Goal: Book appointment/travel/reservation: Register for event/course

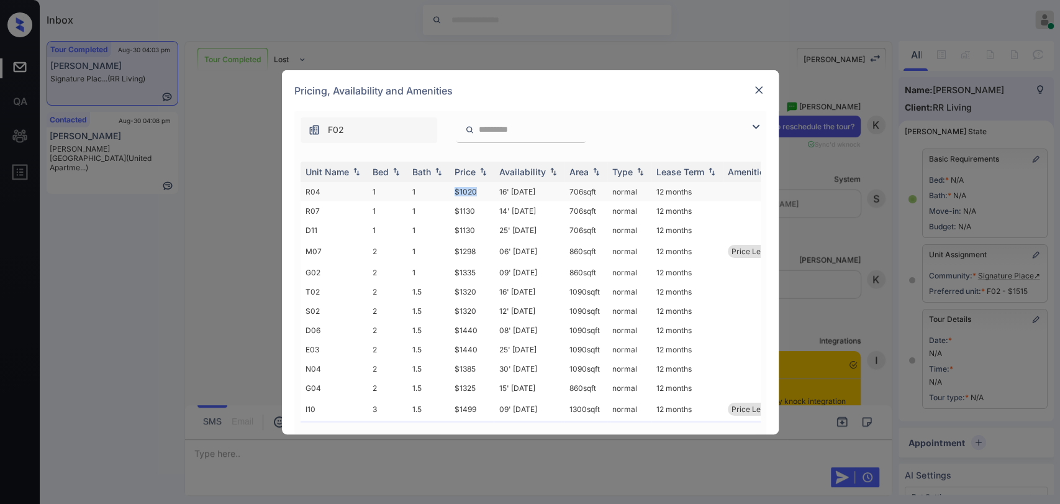
click at [474, 187] on tr "R04 1 1 $1020 16' Aug 25 706 sqft normal 12 months" at bounding box center [625, 191] width 649 height 19
copy tr "$1020"
click at [753, 89] on img at bounding box center [759, 90] width 12 height 12
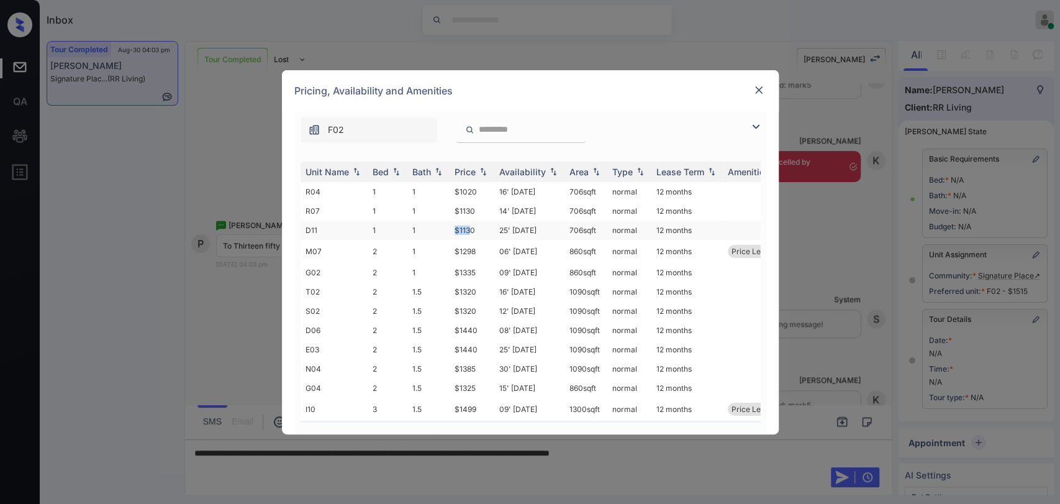
drag, startPoint x: 450, startPoint y: 230, endPoint x: 472, endPoint y: 230, distance: 22.4
click at [472, 230] on td "$1130" at bounding box center [472, 230] width 45 height 19
drag, startPoint x: 449, startPoint y: 251, endPoint x: 476, endPoint y: 248, distance: 26.8
click at [476, 248] on td "$1298" at bounding box center [472, 251] width 45 height 23
copy td "$1298"
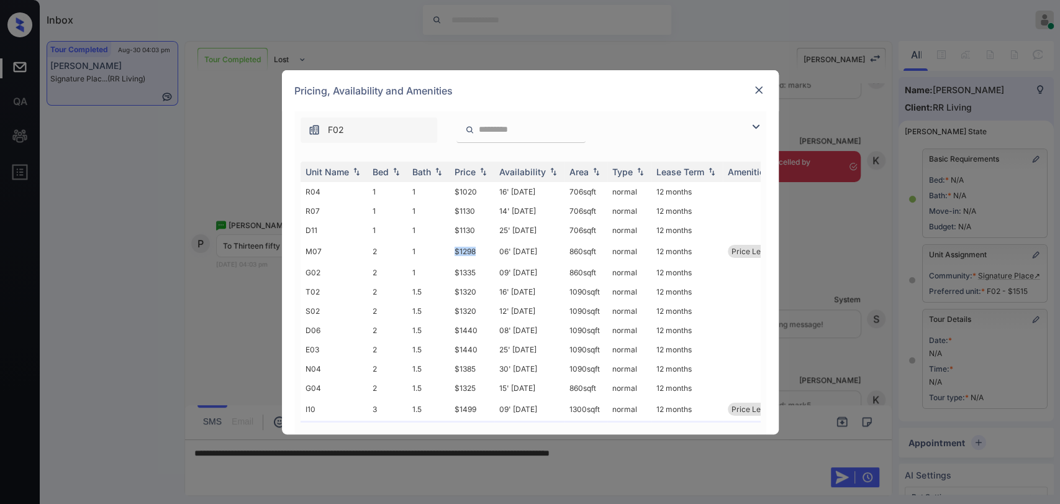
click at [754, 89] on img at bounding box center [759, 90] width 12 height 12
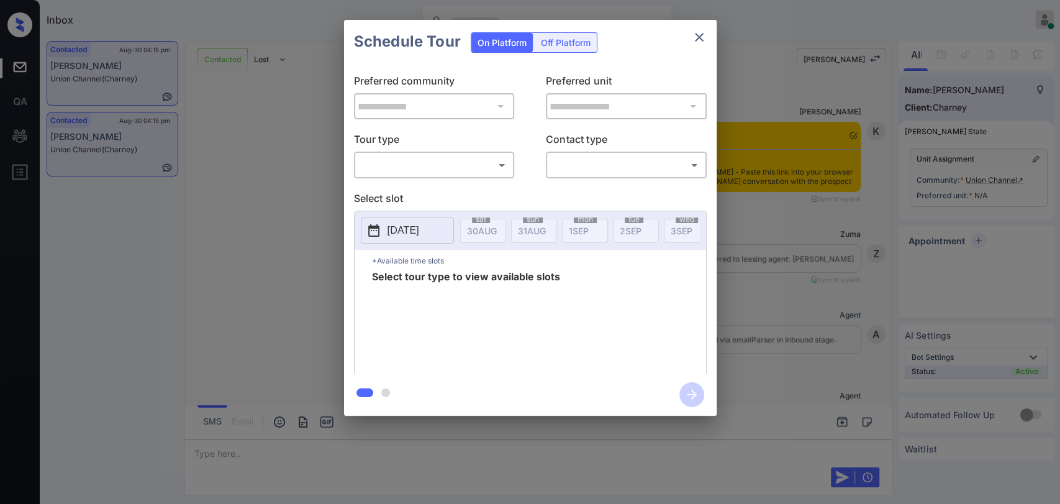
scroll to position [594, 0]
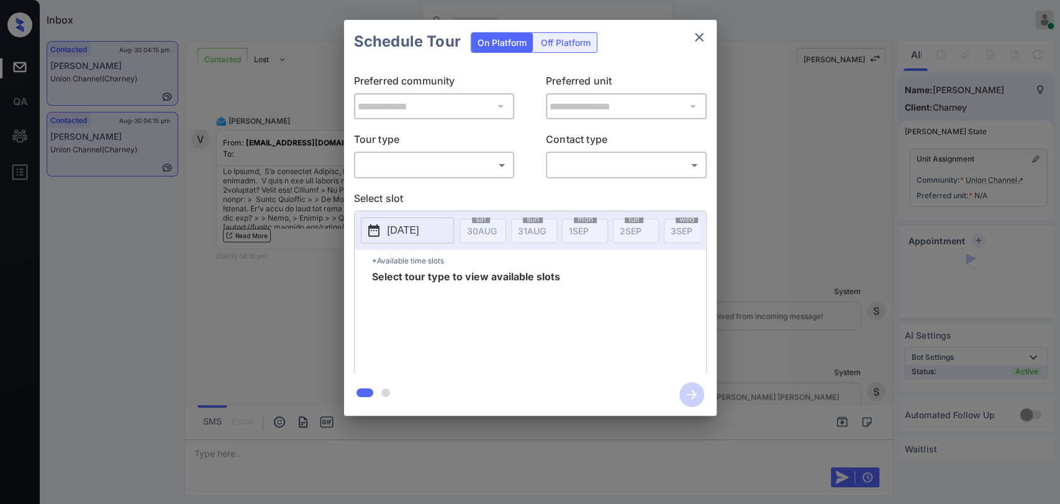
click at [254, 170] on div "**********" at bounding box center [530, 217] width 1060 height 435
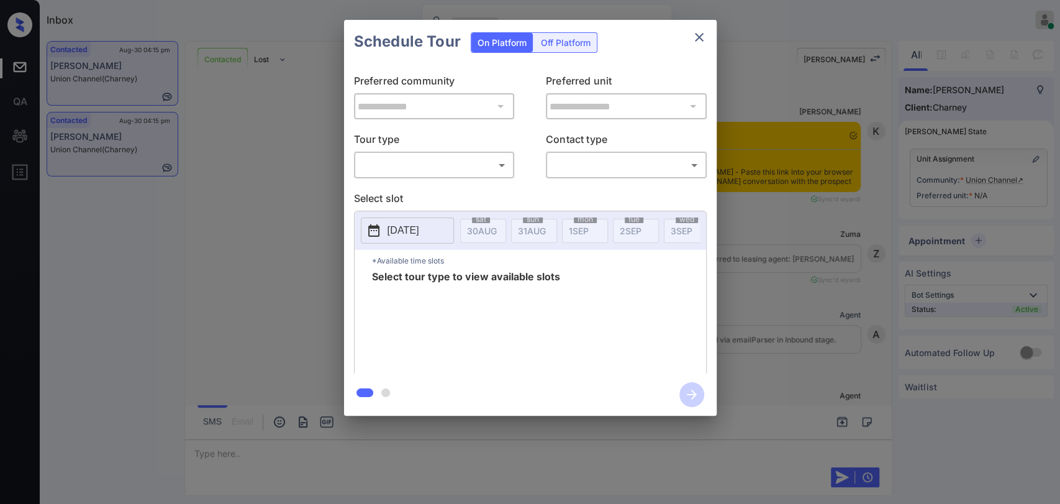
scroll to position [594, 0]
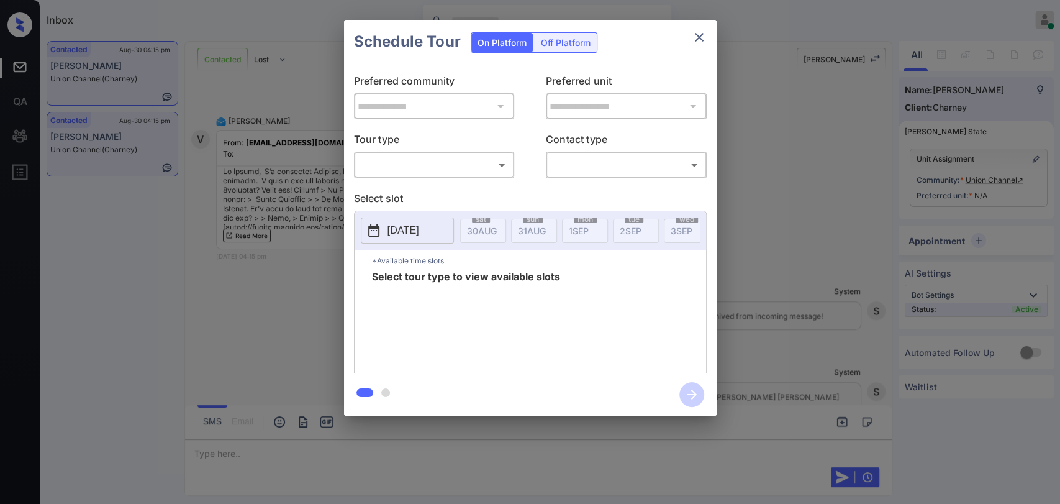
click at [443, 162] on body "Inbox [PERSON_NAME] [PERSON_NAME] Online Set yourself offline Set yourself on b…" at bounding box center [530, 252] width 1060 height 504
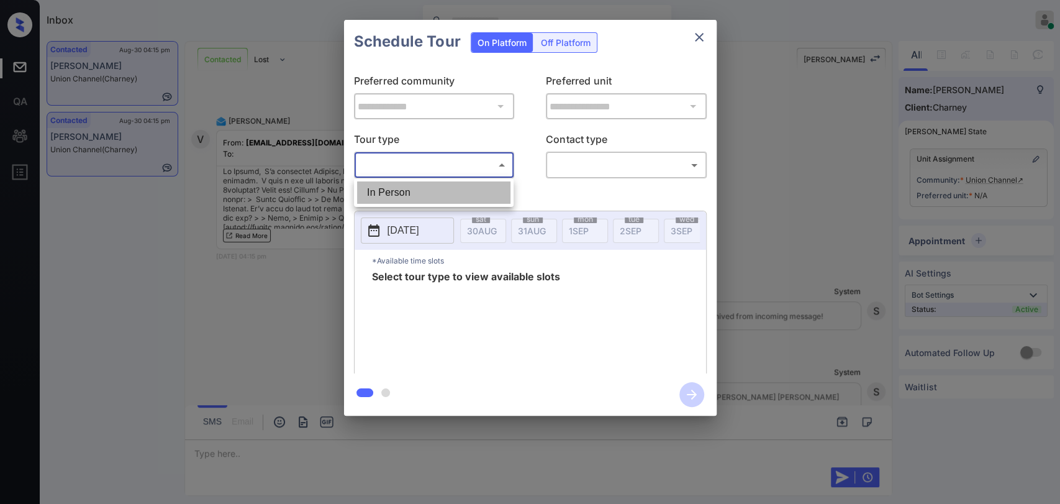
click at [392, 192] on li "In Person" at bounding box center [433, 192] width 153 height 22
type input "********"
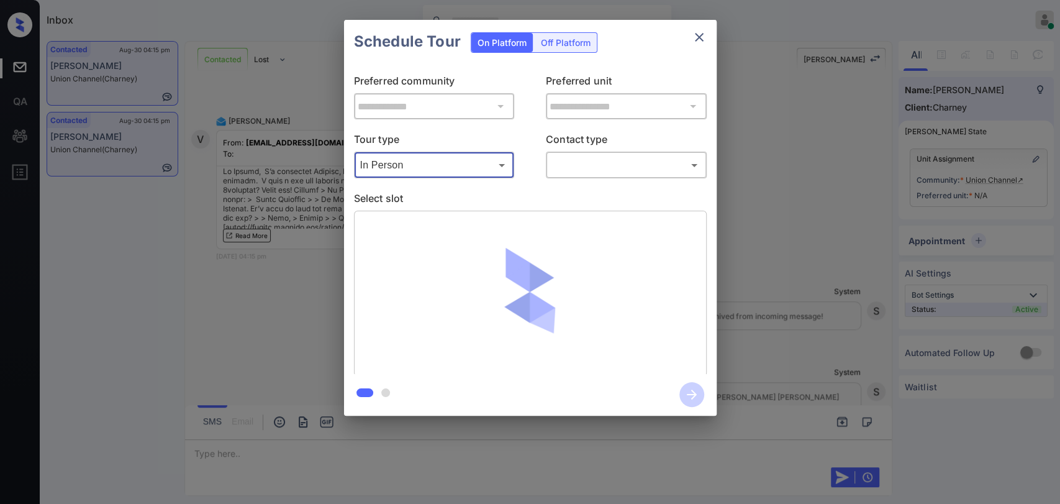
click at [616, 164] on body "Inbox [PERSON_NAME] [PERSON_NAME] Online Set yourself offline Set yourself on b…" at bounding box center [530, 252] width 1060 height 504
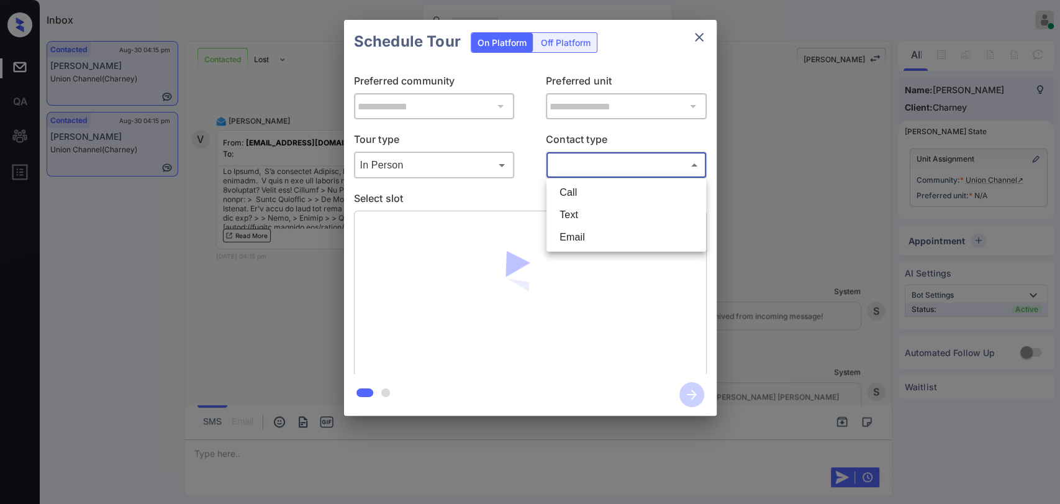
click at [579, 210] on li "Text" at bounding box center [626, 215] width 153 height 22
type input "****"
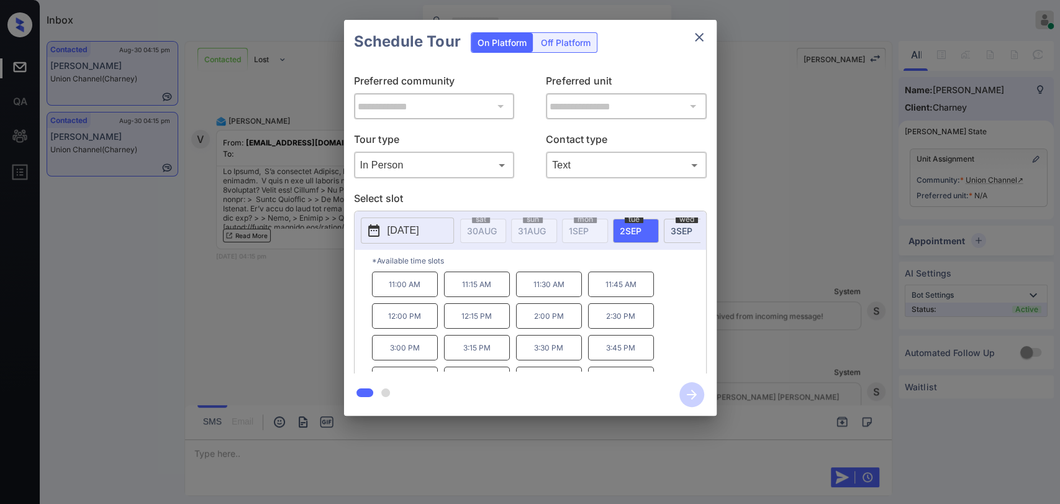
click at [257, 115] on div "**********" at bounding box center [530, 217] width 1060 height 435
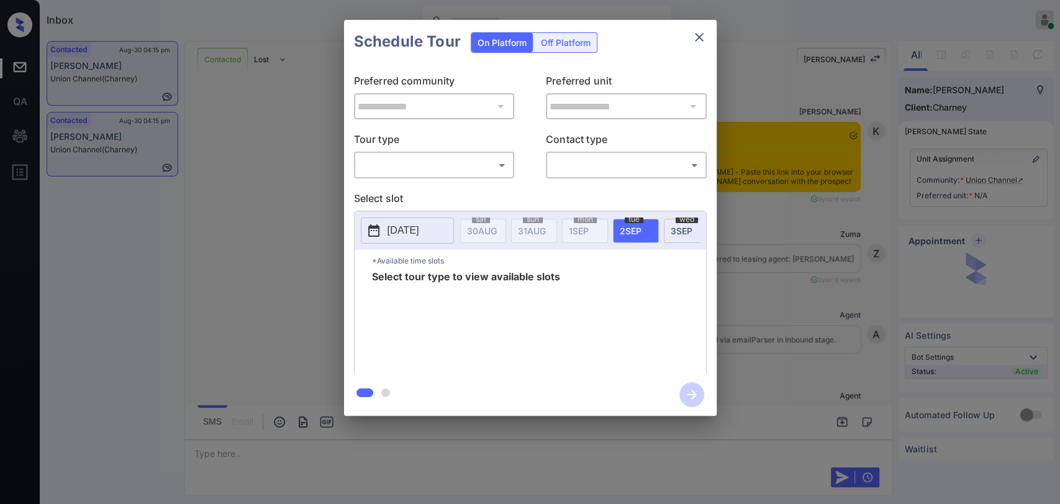
scroll to position [594, 0]
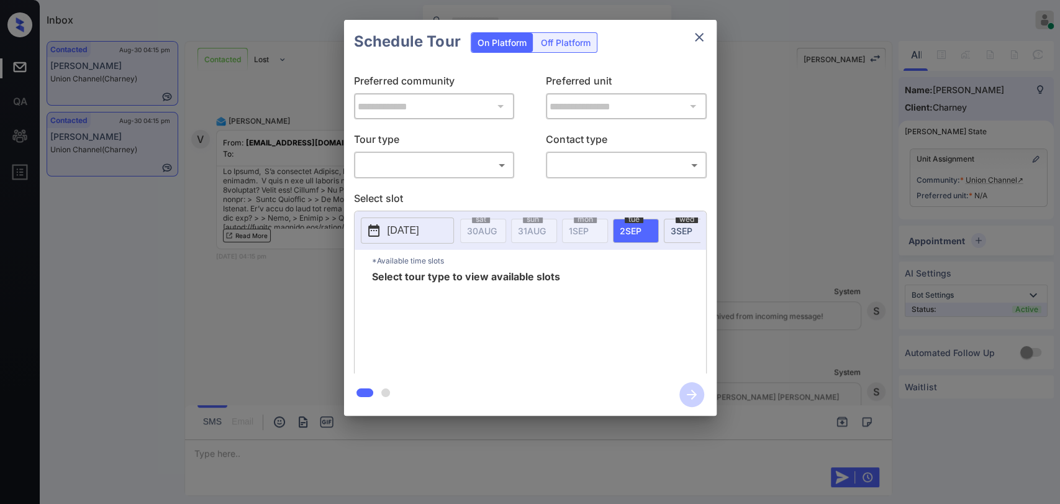
click at [476, 173] on body "Inbox [PERSON_NAME] [PERSON_NAME] Online Set yourself offline Set yourself on b…" at bounding box center [530, 252] width 1060 height 504
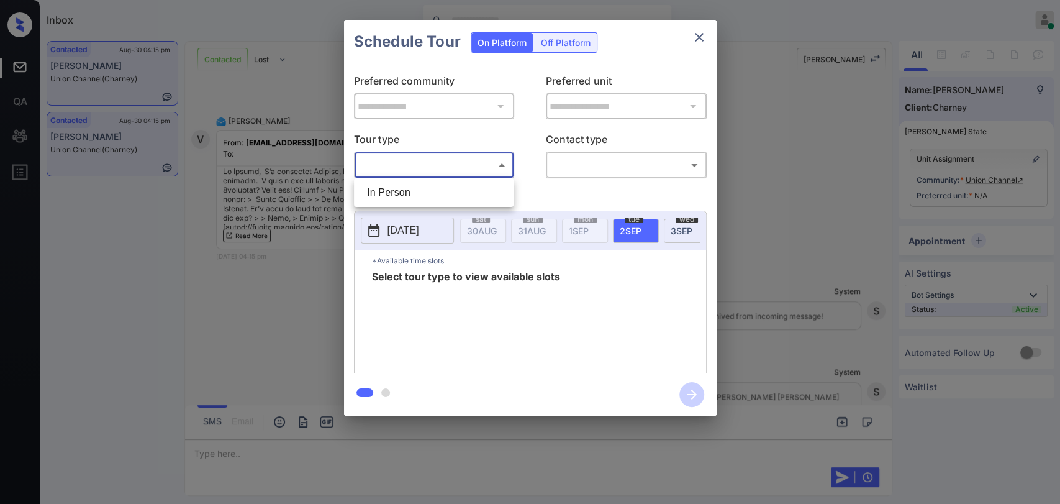
click at [412, 197] on li "In Person" at bounding box center [433, 192] width 153 height 22
type input "********"
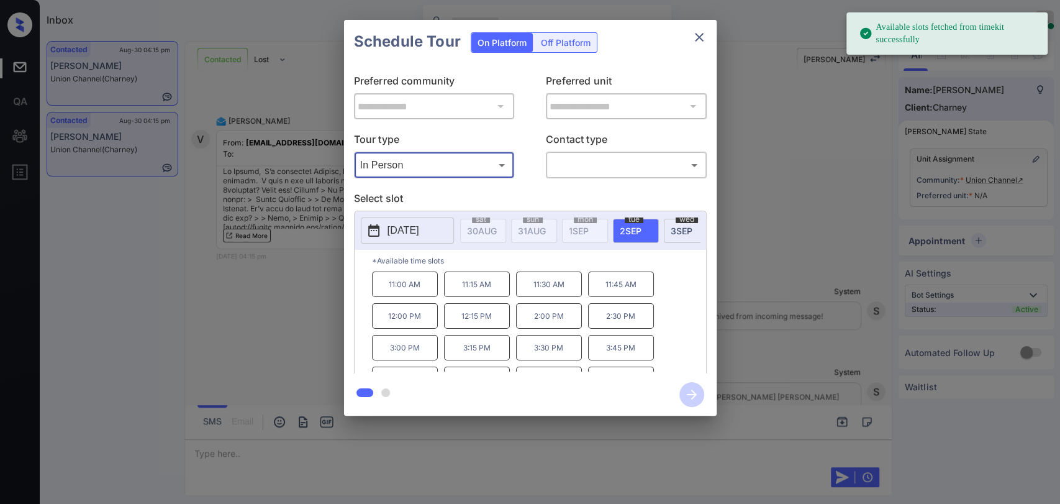
click at [497, 232] on span "3 SEP" at bounding box center [482, 230] width 30 height 11
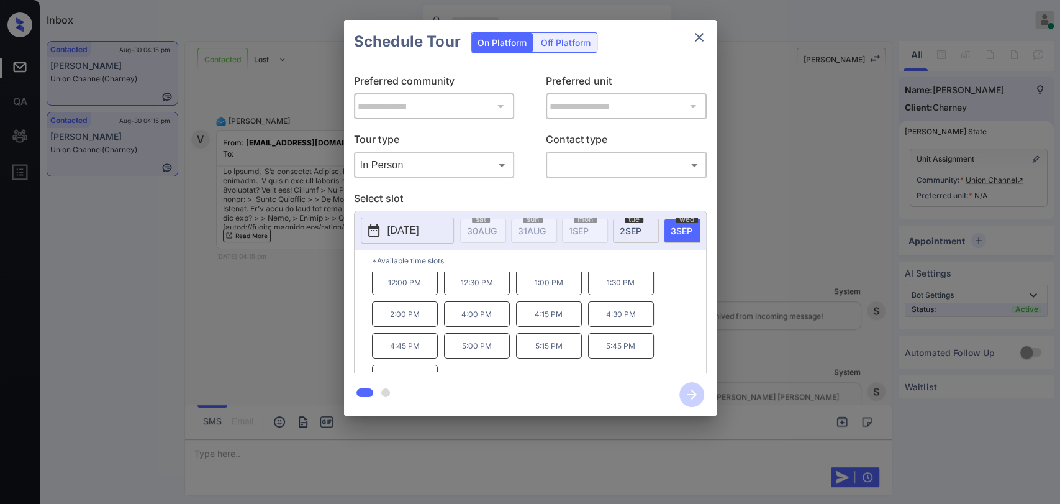
scroll to position [52, 0]
click at [463, 304] on p "4:00 PM" at bounding box center [477, 295] width 66 height 25
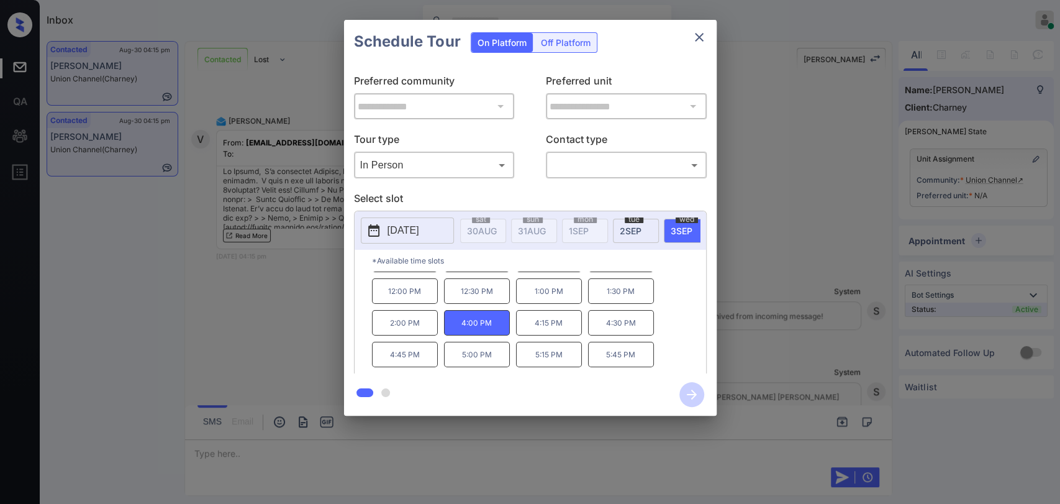
scroll to position [0, 0]
click at [239, 314] on div "**********" at bounding box center [530, 217] width 1060 height 435
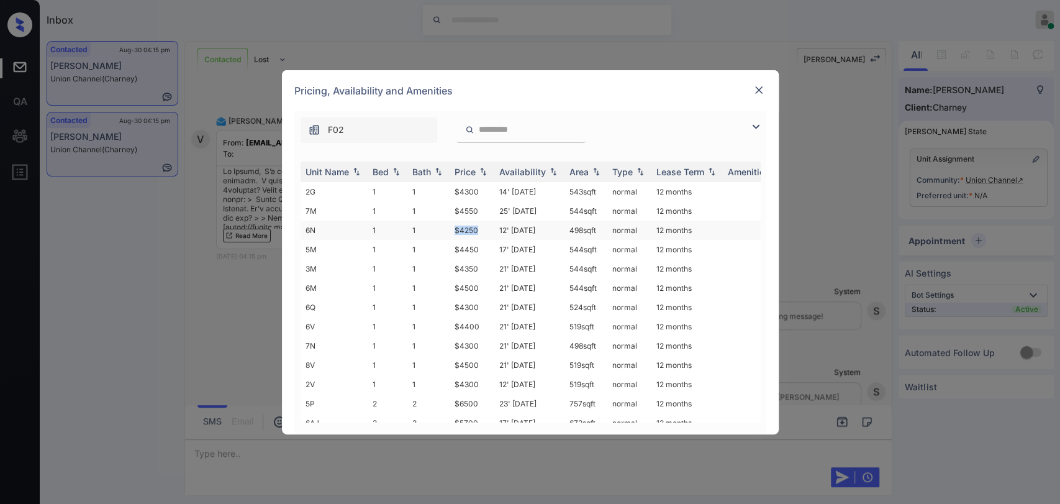
drag, startPoint x: 452, startPoint y: 227, endPoint x: 481, endPoint y: 229, distance: 28.6
click at [481, 229] on td "$4250" at bounding box center [472, 230] width 45 height 19
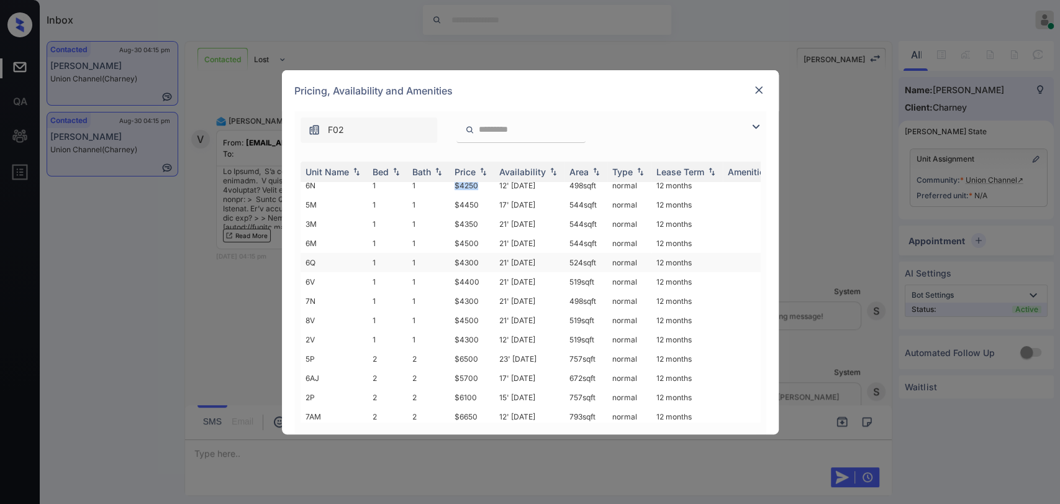
scroll to position [69, 0]
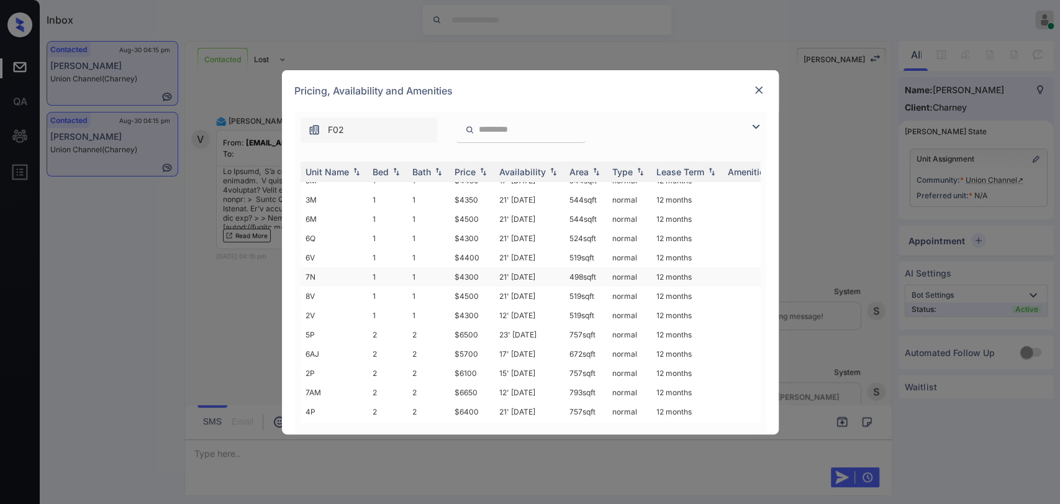
copy td "$4250"
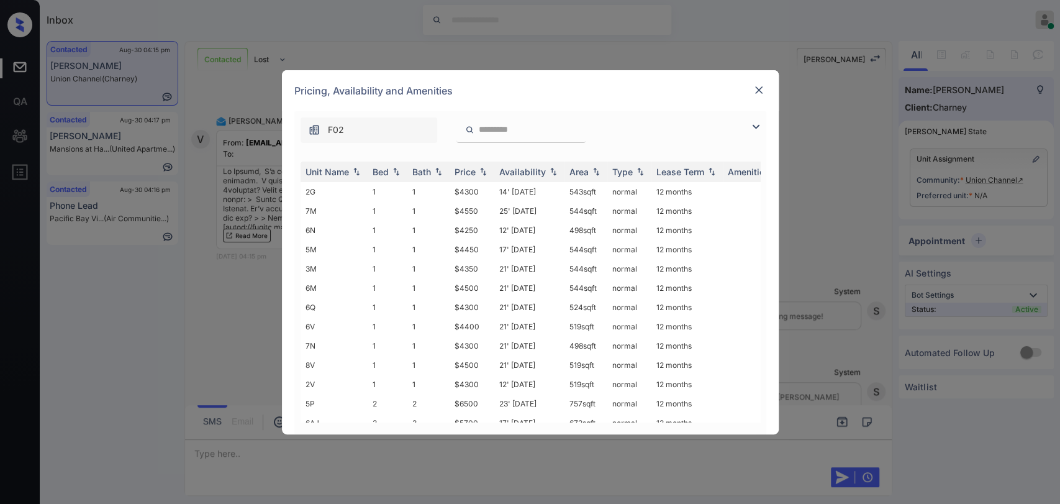
click at [229, 460] on div "**********" at bounding box center [530, 252] width 1060 height 504
click at [745, 82] on div "Pricing, Availability and Amenities" at bounding box center [530, 90] width 497 height 41
click at [753, 89] on img at bounding box center [759, 90] width 12 height 12
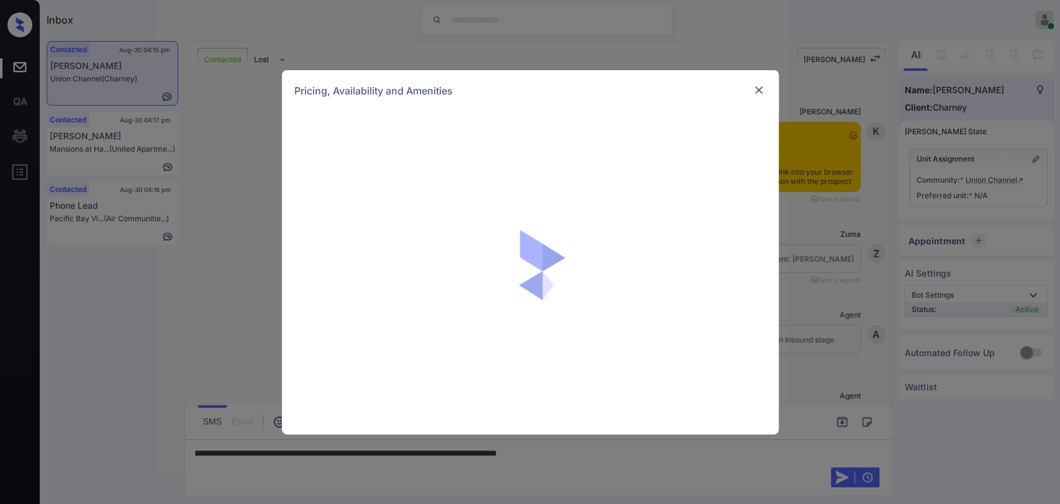
scroll to position [594, 0]
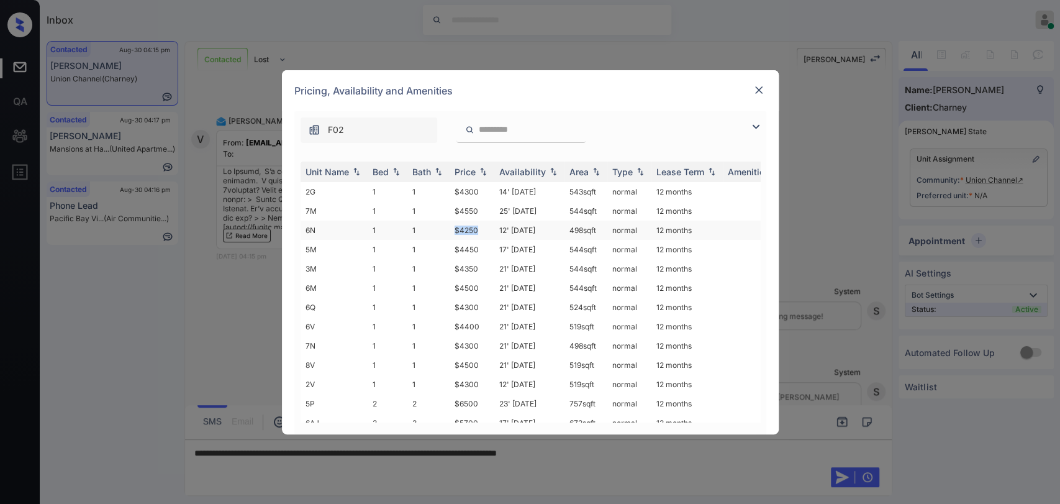
drag, startPoint x: 453, startPoint y: 225, endPoint x: 483, endPoint y: 225, distance: 30.4
click at [483, 225] on td "$4250" at bounding box center [472, 230] width 45 height 19
copy td "$4250"
click at [760, 91] on img at bounding box center [759, 90] width 12 height 12
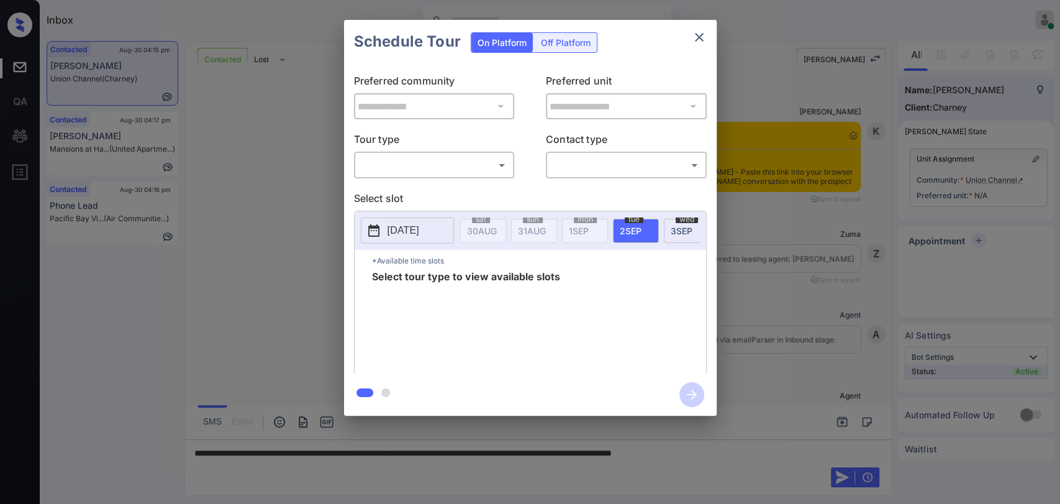
scroll to position [594, 0]
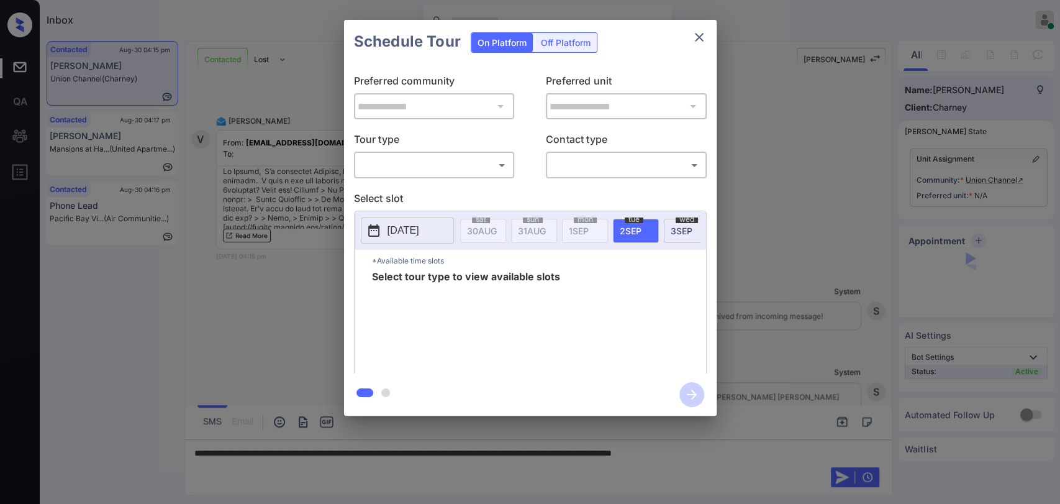
click at [471, 165] on body "Inbox [PERSON_NAME] [PERSON_NAME] Online Set yourself offline Set yourself on b…" at bounding box center [530, 252] width 1060 height 504
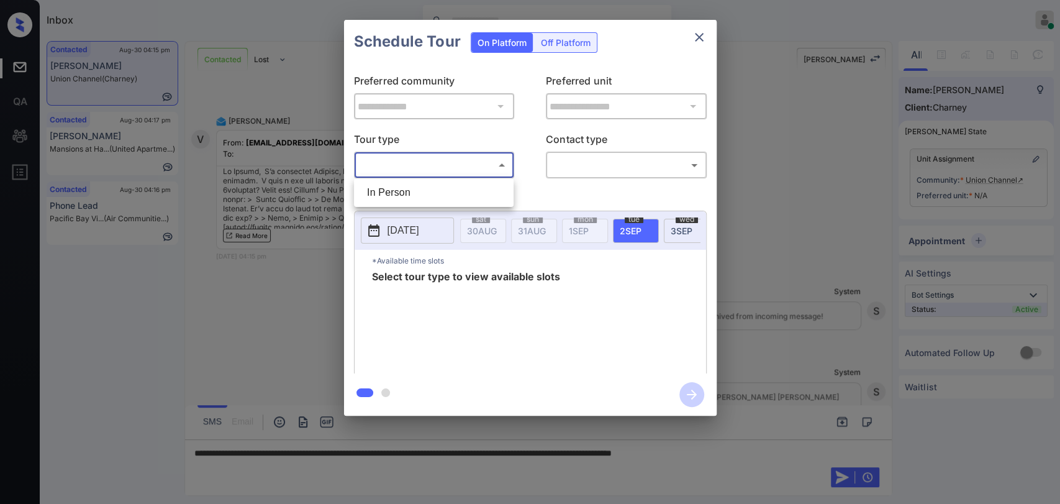
click at [411, 194] on li "In Person" at bounding box center [433, 192] width 153 height 22
type input "********"
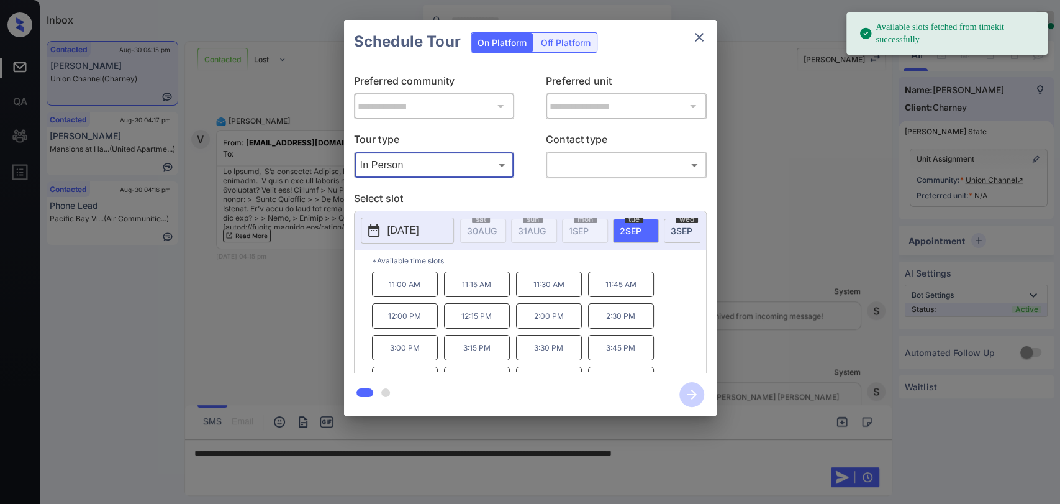
click at [497, 228] on span "[DATE]" at bounding box center [482, 230] width 30 height 11
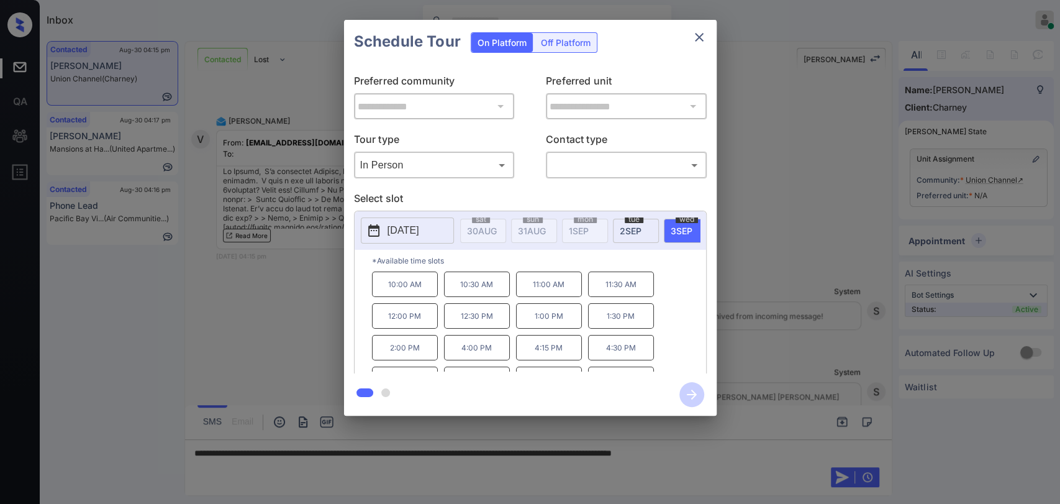
scroll to position [52, 0]
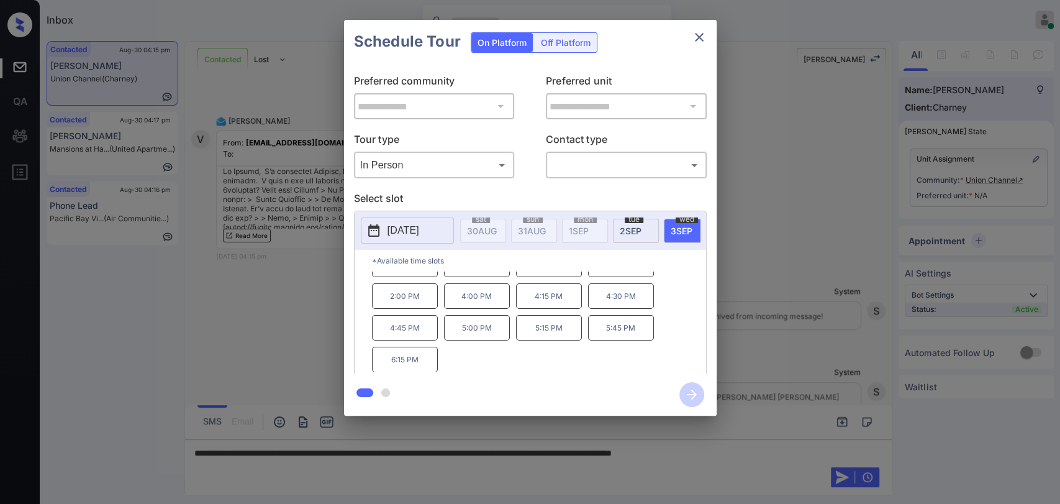
click at [472, 301] on p "4:00 PM" at bounding box center [477, 295] width 66 height 25
click at [271, 207] on div "**********" at bounding box center [530, 217] width 1060 height 435
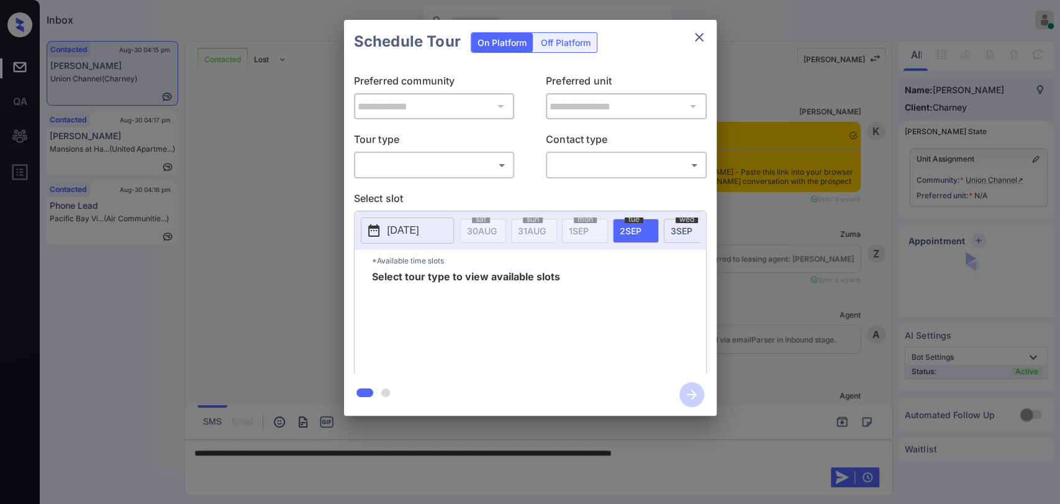
scroll to position [594, 0]
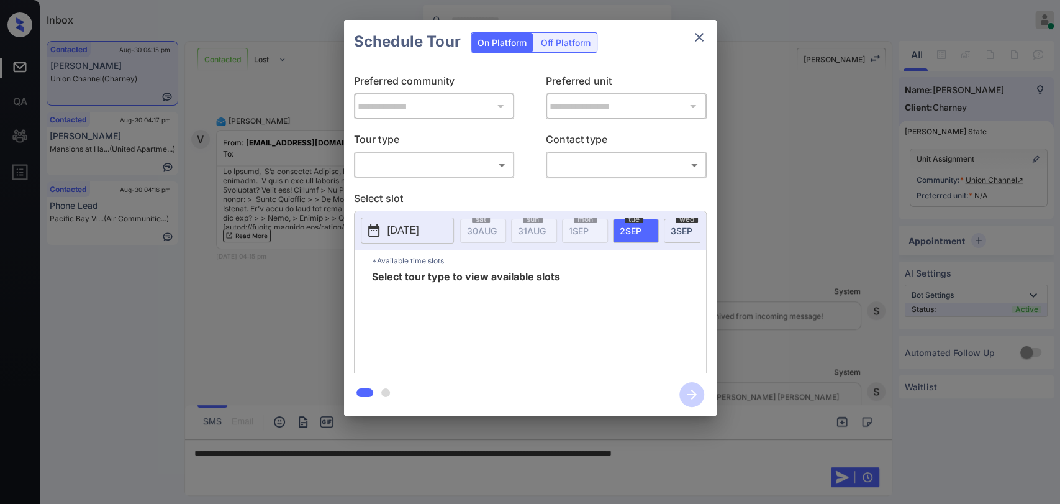
click at [440, 226] on button "[DATE]" at bounding box center [407, 230] width 93 height 26
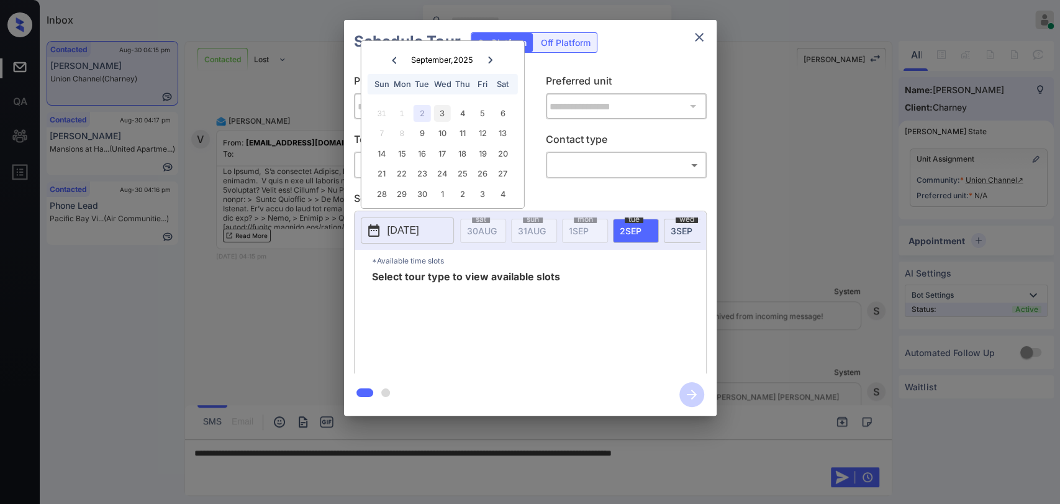
click at [446, 111] on div "3" at bounding box center [442, 113] width 17 height 17
click at [619, 166] on body "Inbox Danielle Dela Cruz Online Set yourself offline Set yourself on break Prof…" at bounding box center [530, 252] width 1060 height 504
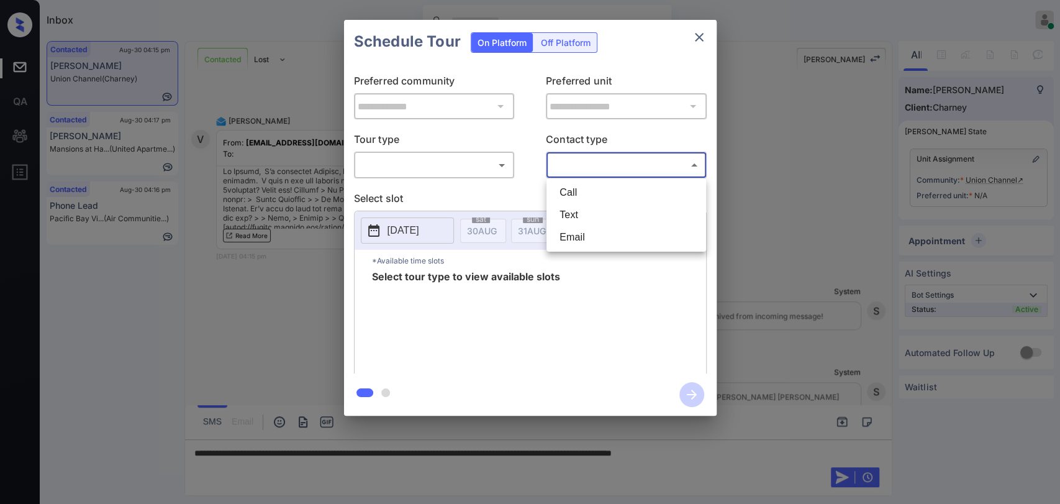
drag, startPoint x: 456, startPoint y: 168, endPoint x: 442, endPoint y: 194, distance: 30.3
click at [455, 167] on div at bounding box center [530, 252] width 1060 height 504
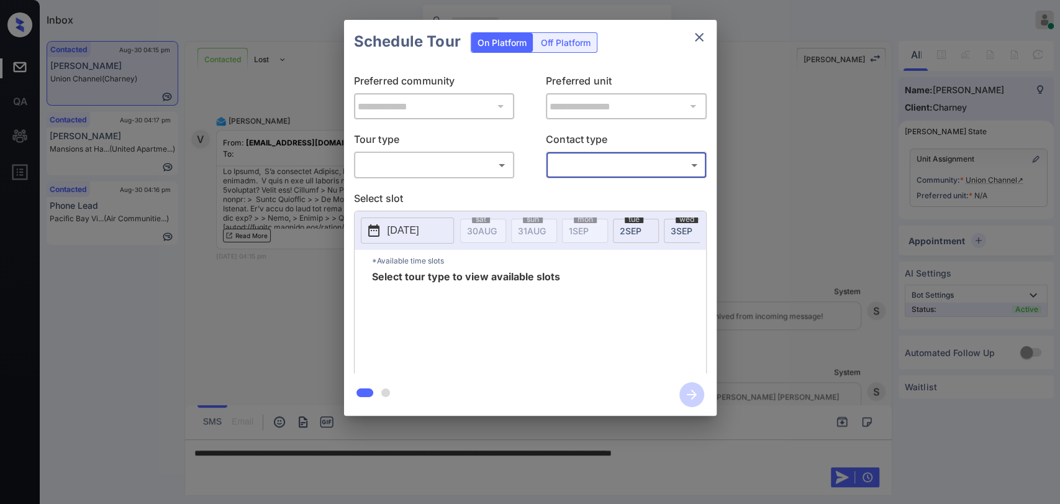
click at [406, 164] on body "Inbox Danielle Dela Cruz Online Set yourself offline Set yourself on break Prof…" at bounding box center [530, 252] width 1060 height 504
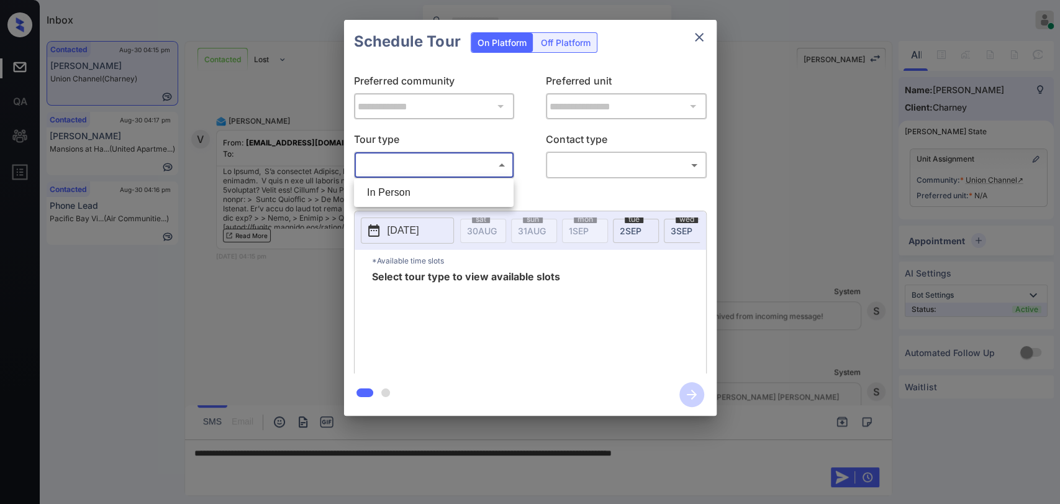
click at [393, 194] on li "In Person" at bounding box center [433, 192] width 153 height 22
type input "********"
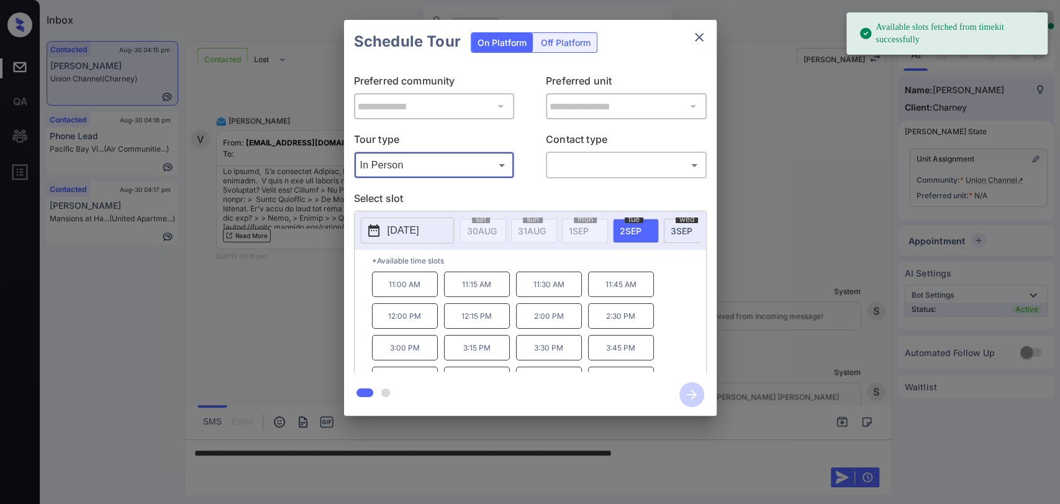
click at [417, 235] on p "[DATE]" at bounding box center [404, 230] width 32 height 15
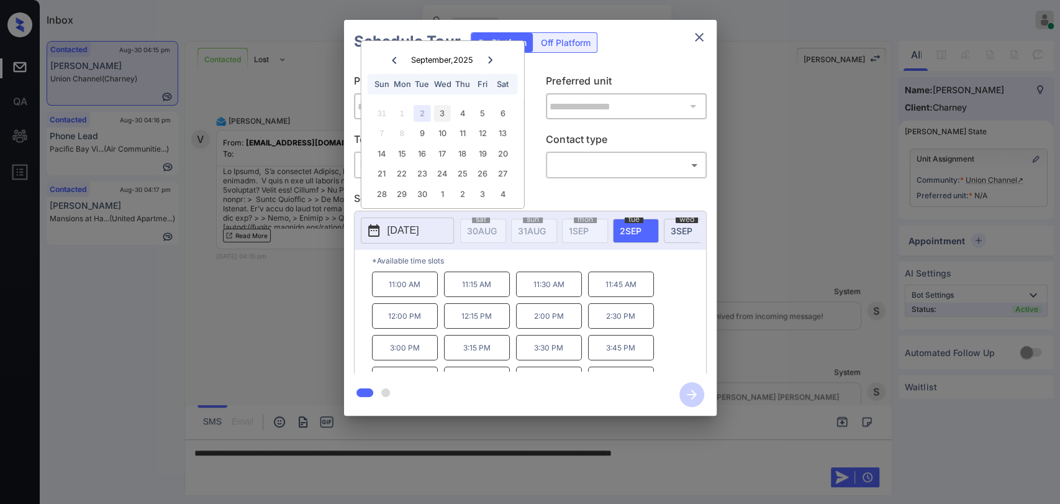
click at [445, 116] on div "3" at bounding box center [442, 113] width 17 height 17
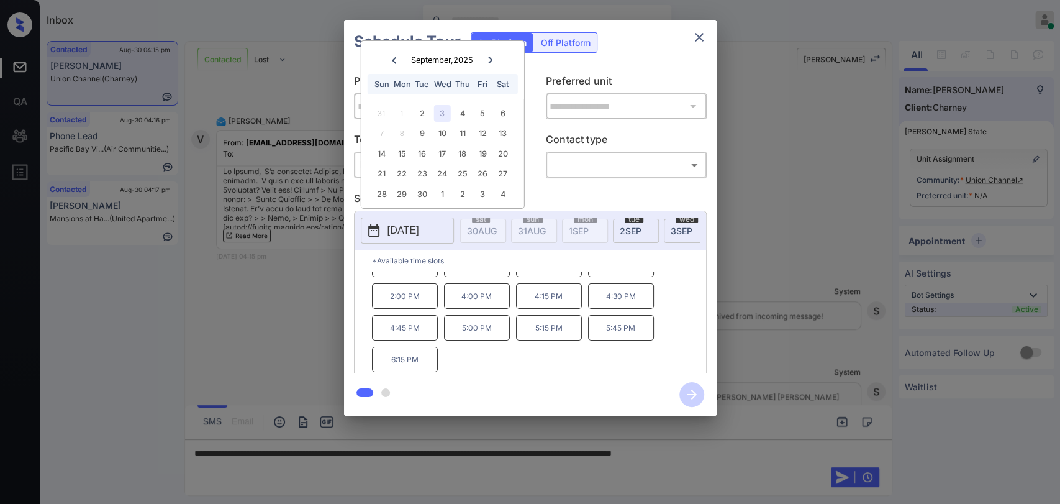
click at [468, 307] on p "4:00 PM" at bounding box center [477, 295] width 66 height 25
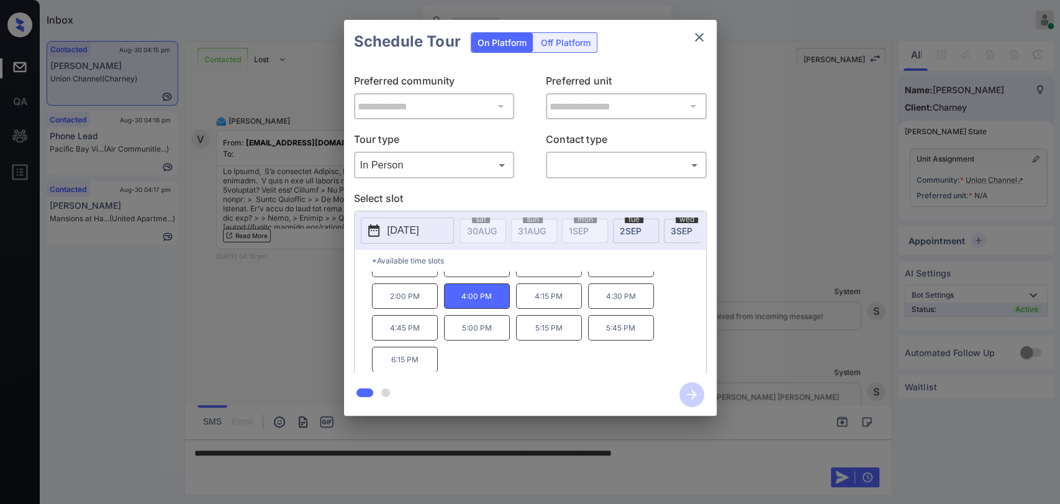
click at [601, 169] on body "Inbox Danielle Dela Cruz Online Set yourself offline Set yourself on break Prof…" at bounding box center [530, 252] width 1060 height 504
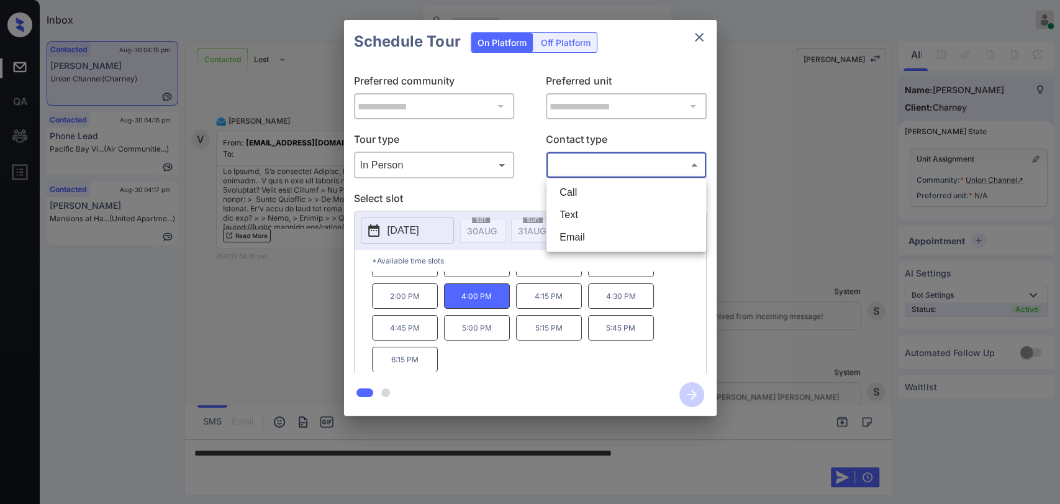
click at [617, 102] on div at bounding box center [530, 252] width 1060 height 504
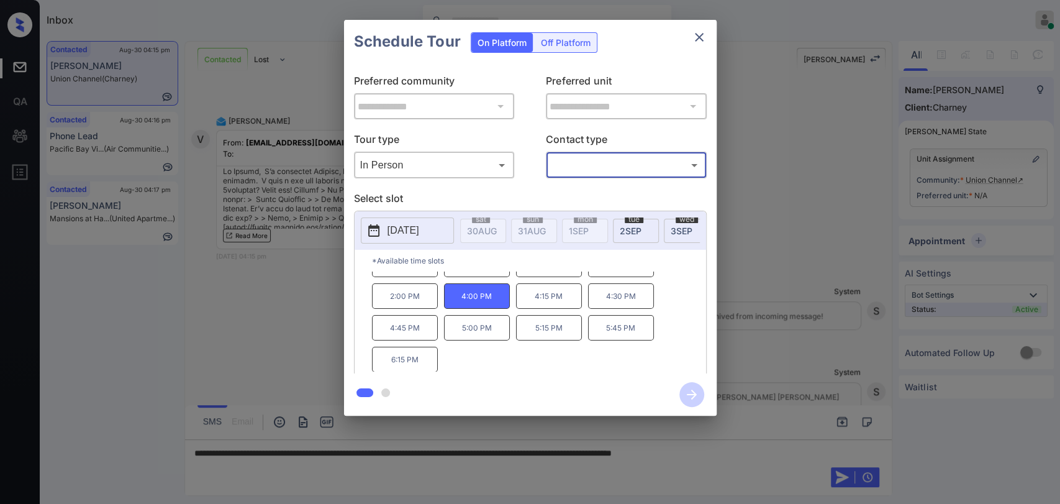
click at [699, 31] on icon "close" at bounding box center [699, 37] width 15 height 15
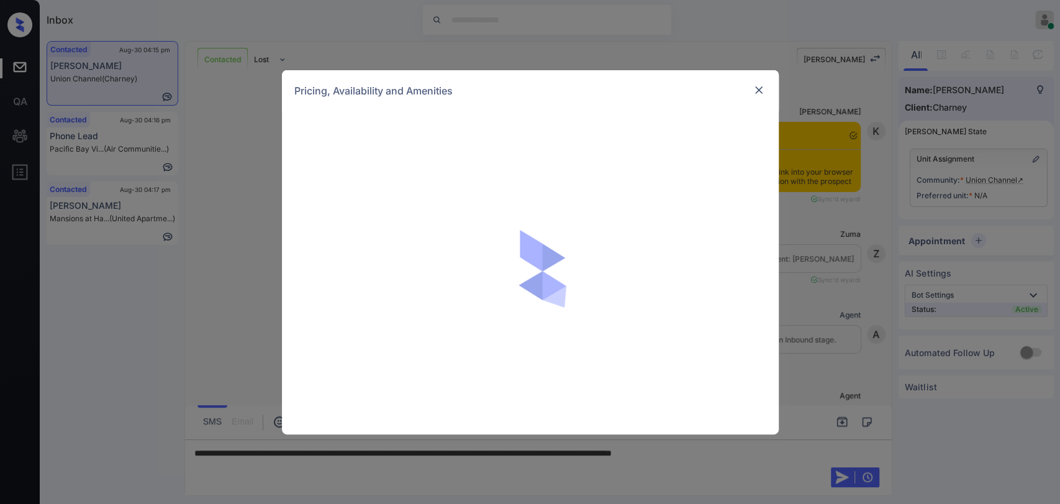
scroll to position [594, 0]
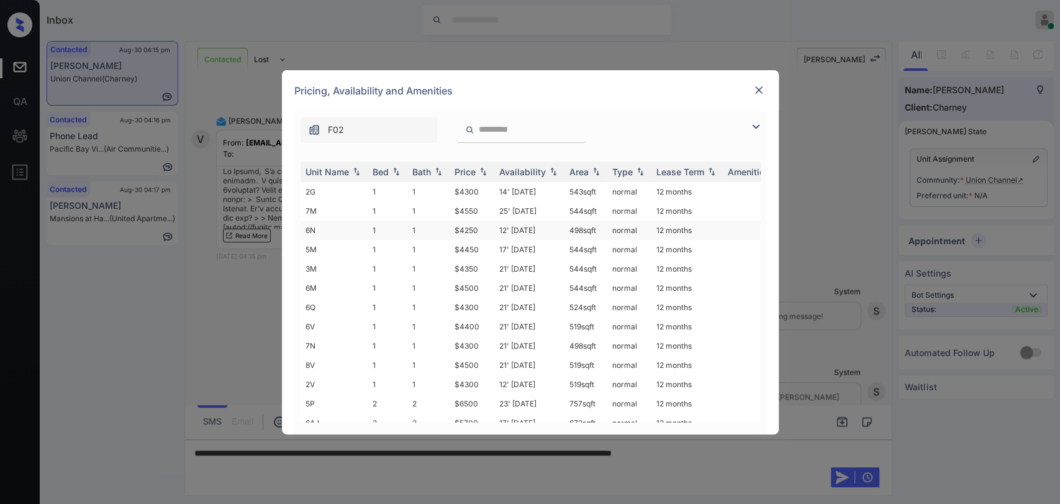
click at [468, 227] on td "$4250" at bounding box center [472, 230] width 45 height 19
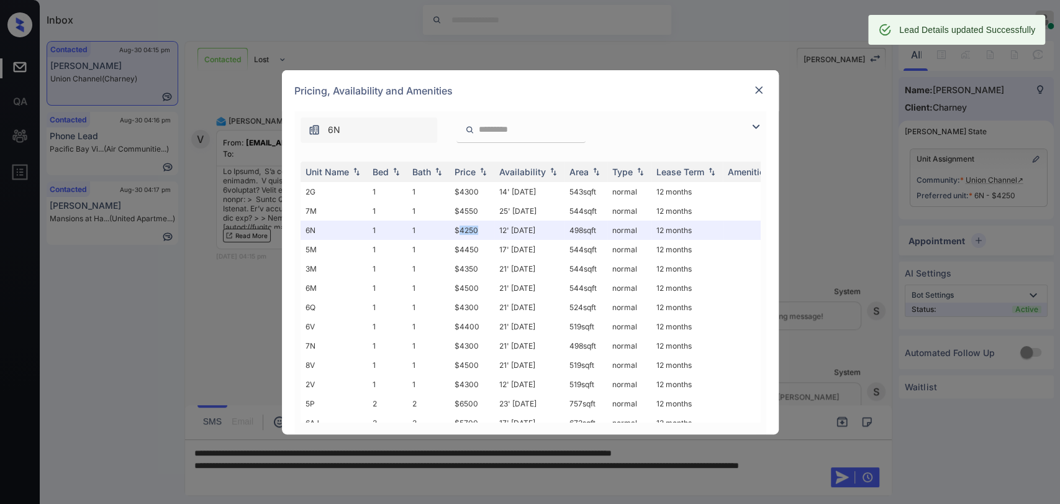
click at [761, 88] on img at bounding box center [759, 90] width 12 height 12
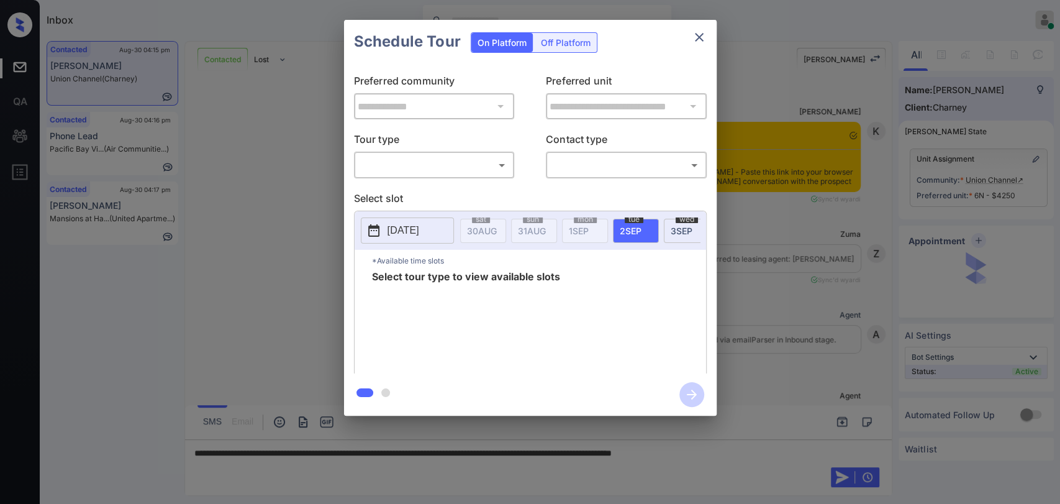
scroll to position [594, 0]
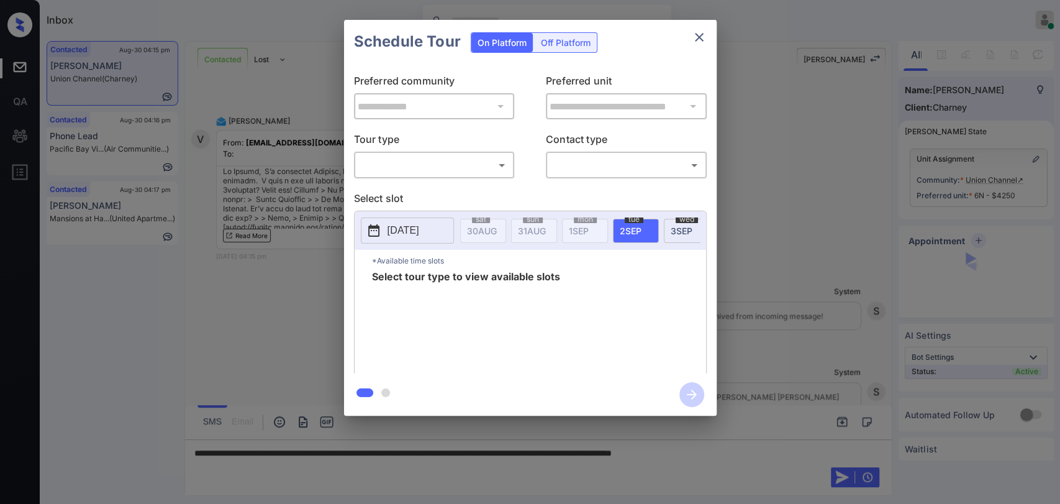
click at [467, 170] on body "Inbox [PERSON_NAME] [PERSON_NAME] Online Set yourself offline Set yourself on b…" at bounding box center [530, 252] width 1060 height 504
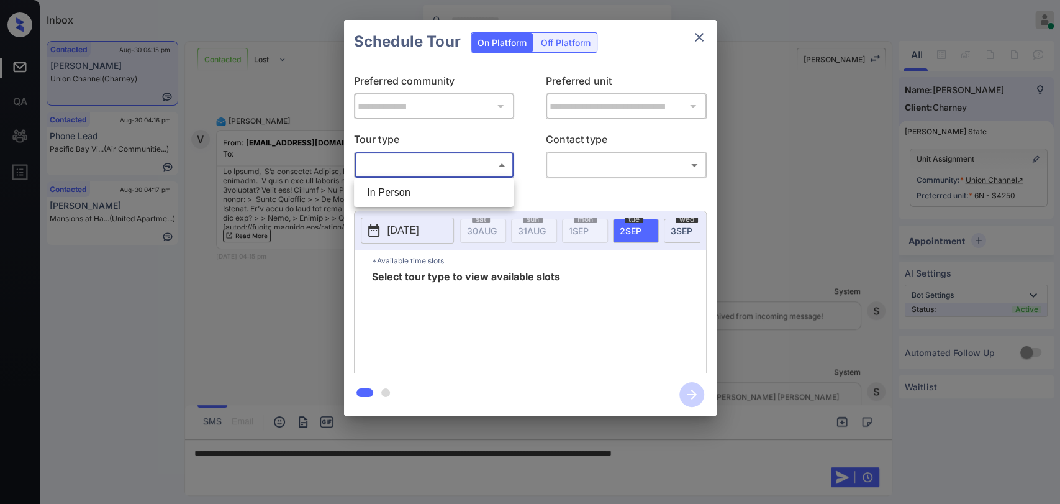
click at [439, 191] on li "In Person" at bounding box center [433, 192] width 153 height 22
type input "********"
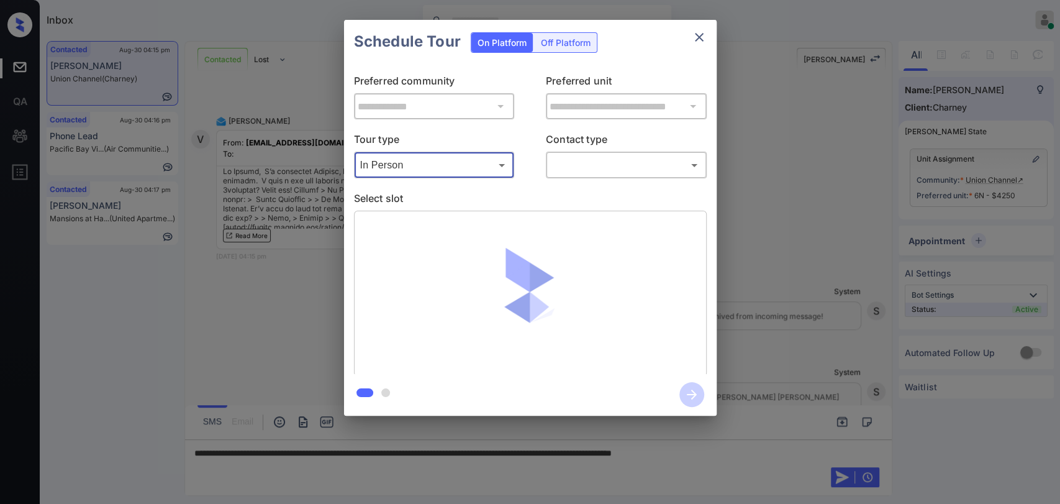
click at [587, 165] on body "Inbox Danielle Dela Cruz Online Set yourself offline Set yourself on break Prof…" at bounding box center [530, 252] width 1060 height 504
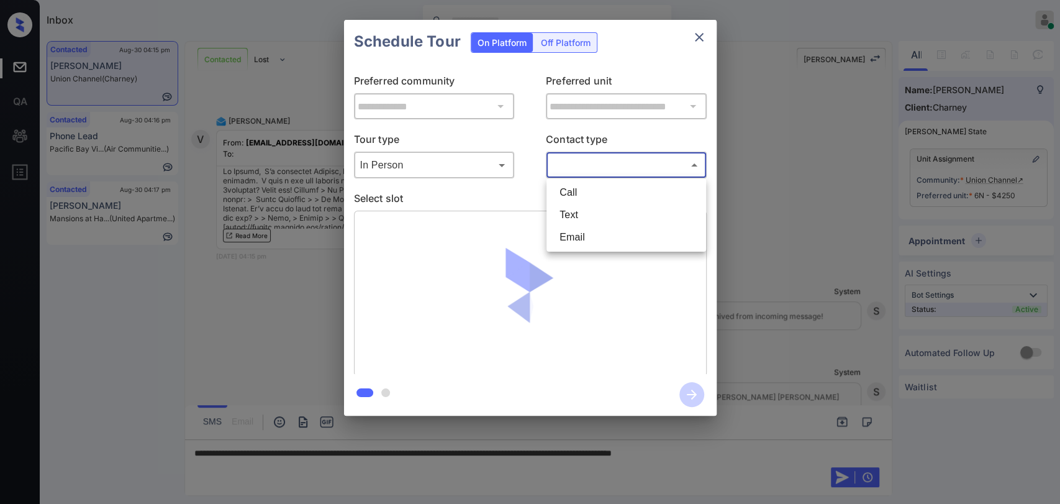
click at [571, 211] on li "Text" at bounding box center [626, 215] width 153 height 22
type input "****"
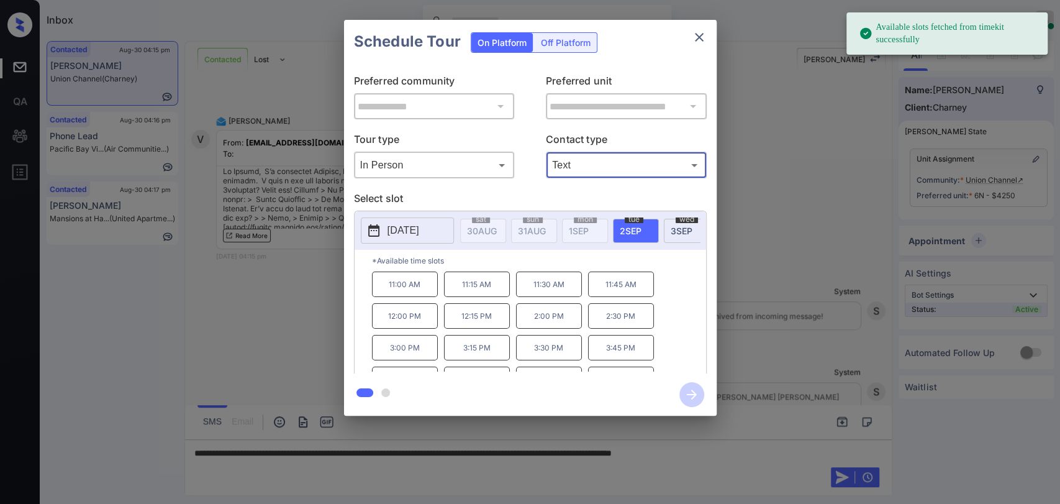
click at [497, 234] on span "3 SEP" at bounding box center [482, 230] width 30 height 11
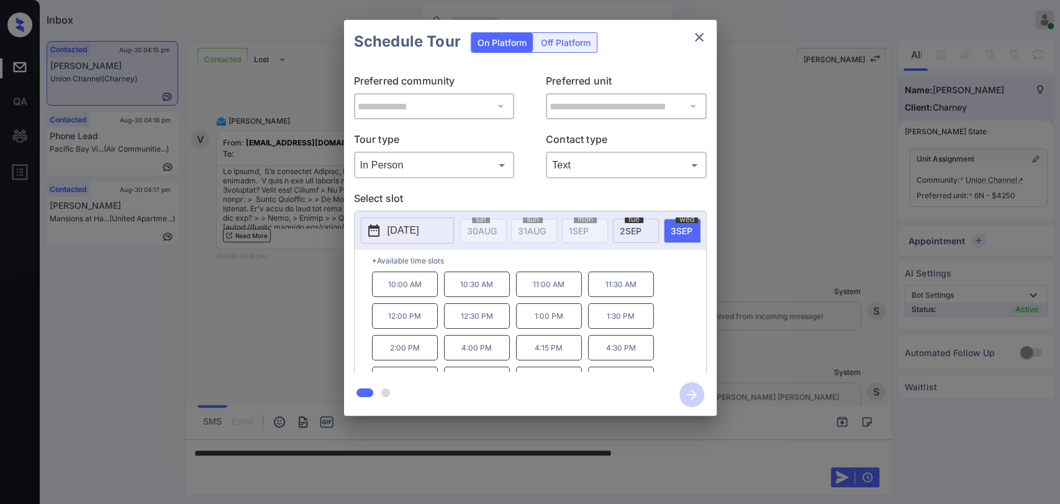
click at [467, 356] on p "4:00 PM" at bounding box center [477, 347] width 66 height 25
click at [688, 397] on icon "button" at bounding box center [692, 394] width 25 height 25
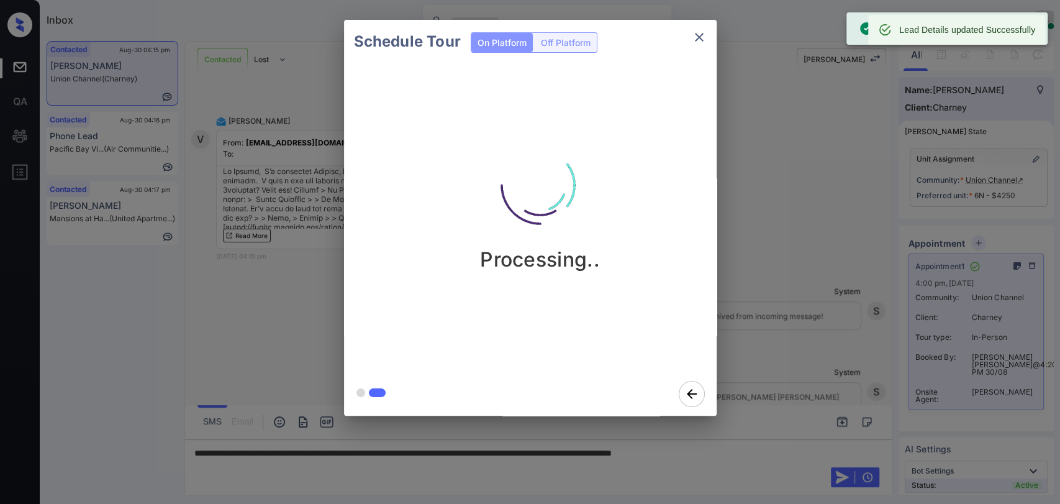
click at [696, 36] on icon "close" at bounding box center [699, 37] width 15 height 15
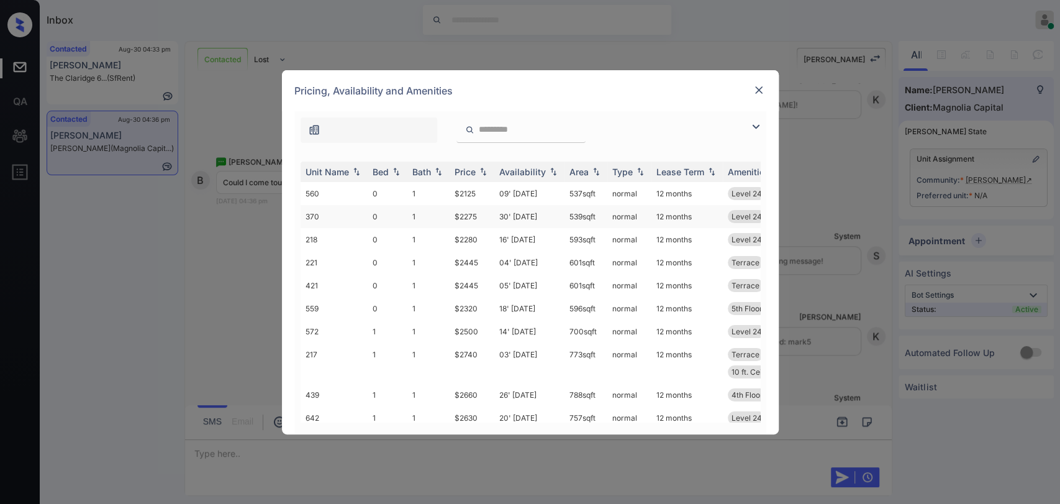
scroll to position [201, 0]
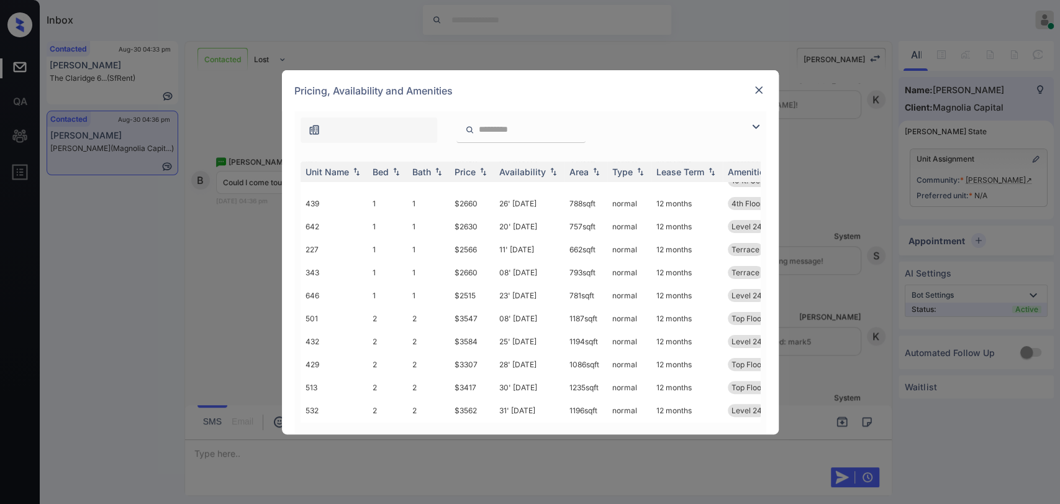
click at [753, 89] on img at bounding box center [759, 90] width 12 height 12
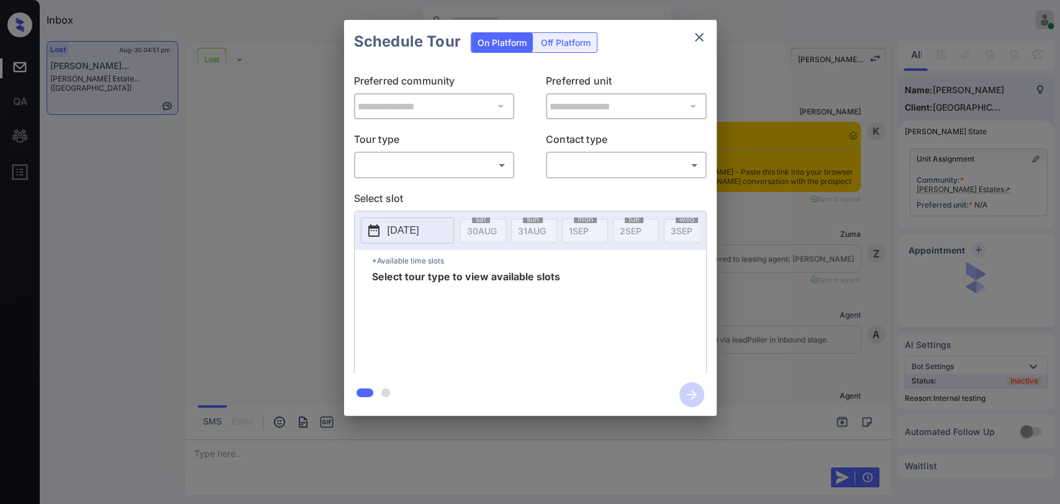
scroll to position [3689, 0]
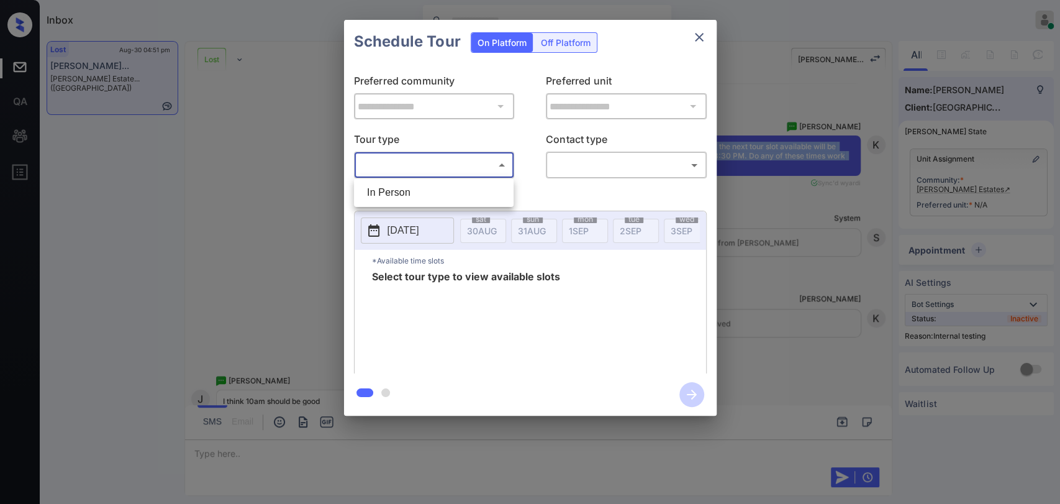
click at [412, 160] on body "Inbox Danielle Dela Cruz Online Set yourself offline Set yourself on break Prof…" at bounding box center [530, 252] width 1060 height 504
click at [695, 36] on div at bounding box center [530, 252] width 1060 height 504
click at [701, 35] on icon "close" at bounding box center [699, 37] width 9 height 9
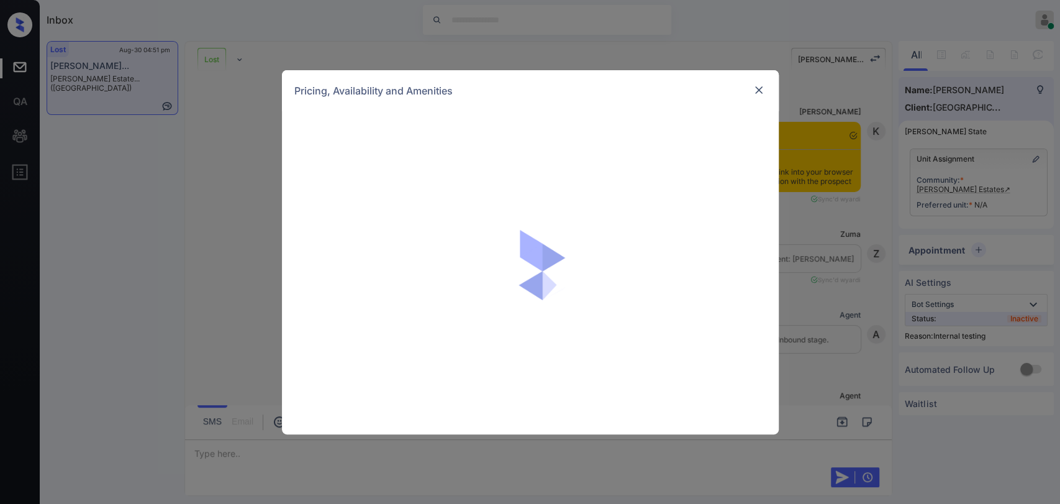
scroll to position [3689, 0]
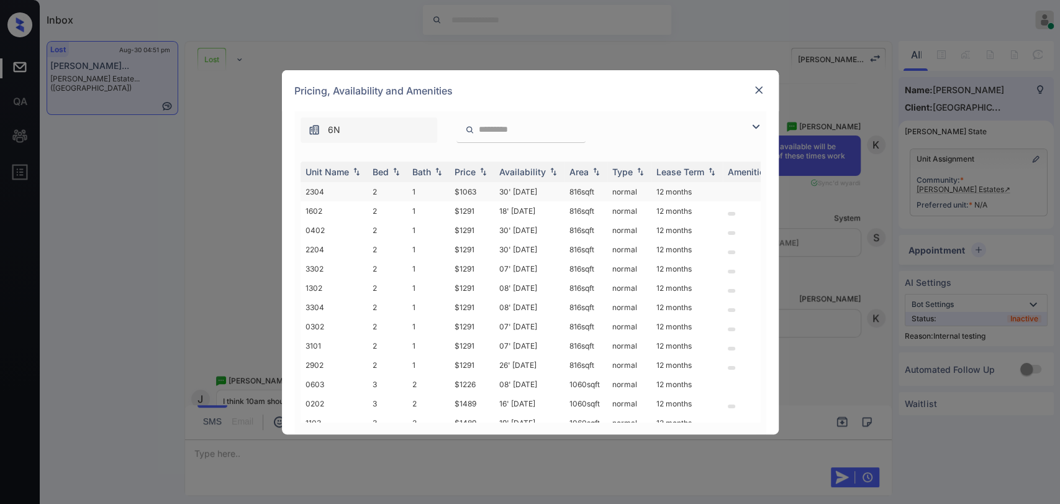
click at [378, 189] on td "2" at bounding box center [388, 191] width 40 height 19
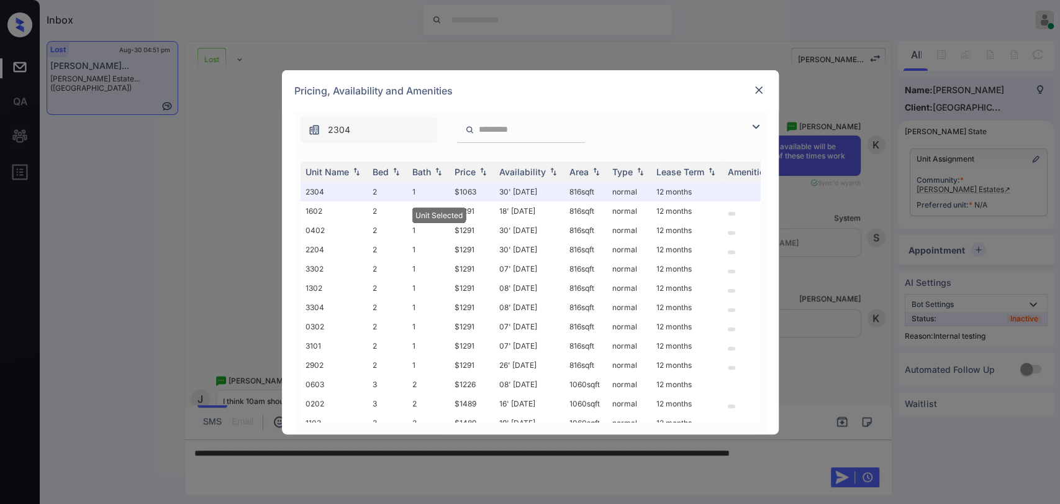
click at [763, 80] on div "Pricing, Availability and Amenities" at bounding box center [530, 90] width 497 height 41
click at [758, 84] on img at bounding box center [759, 90] width 12 height 12
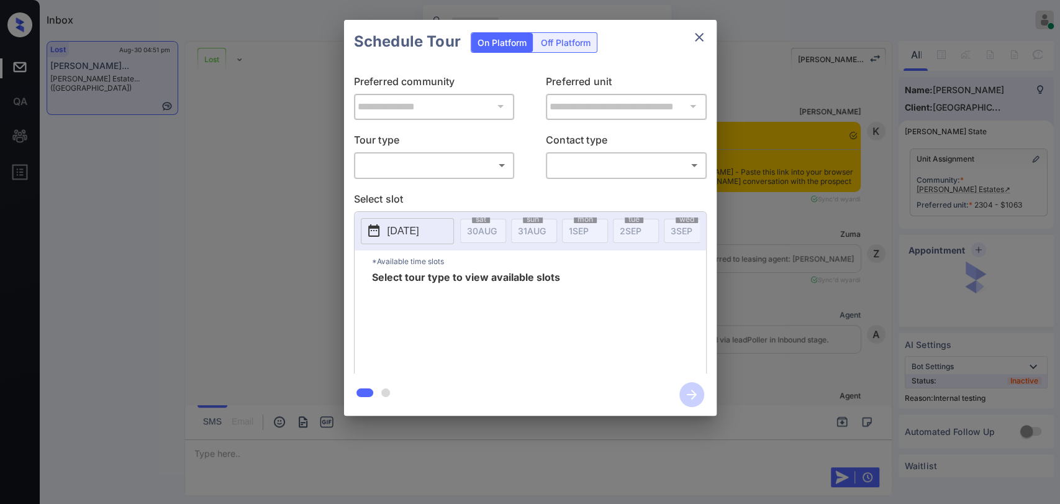
scroll to position [3976, 0]
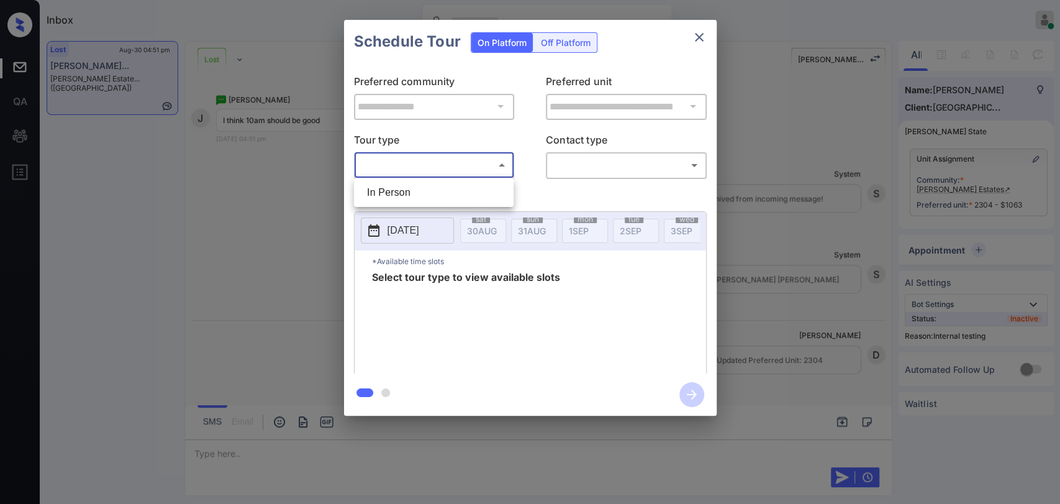
click at [470, 160] on body "Inbox [PERSON_NAME] [PERSON_NAME] Online Set yourself offline Set yourself on b…" at bounding box center [530, 252] width 1060 height 504
drag, startPoint x: 409, startPoint y: 191, endPoint x: 608, endPoint y: 165, distance: 199.9
click at [410, 191] on li "In Person" at bounding box center [433, 192] width 153 height 22
type input "********"
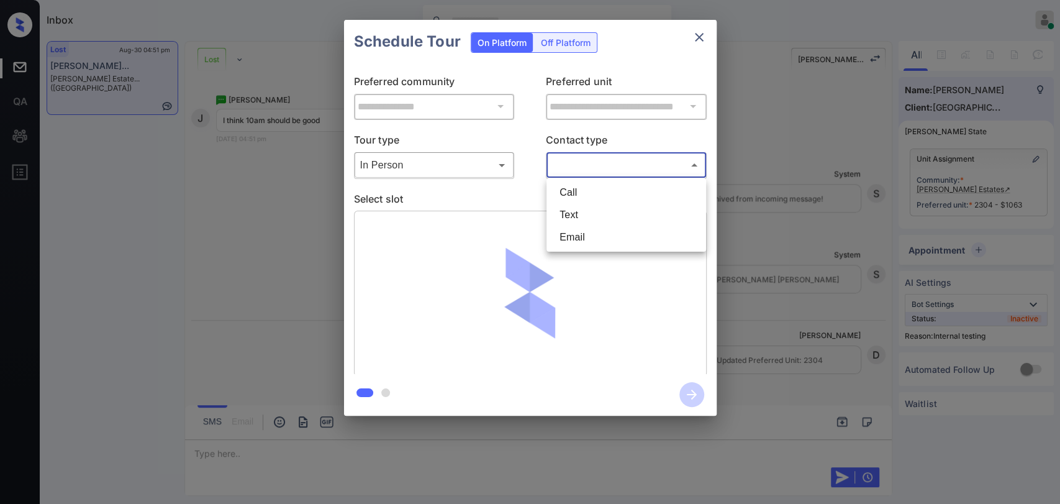
click at [627, 162] on body "Inbox [PERSON_NAME] [PERSON_NAME] Online Set yourself offline Set yourself on b…" at bounding box center [530, 252] width 1060 height 504
click at [601, 214] on li "Text" at bounding box center [626, 215] width 153 height 22
type input "****"
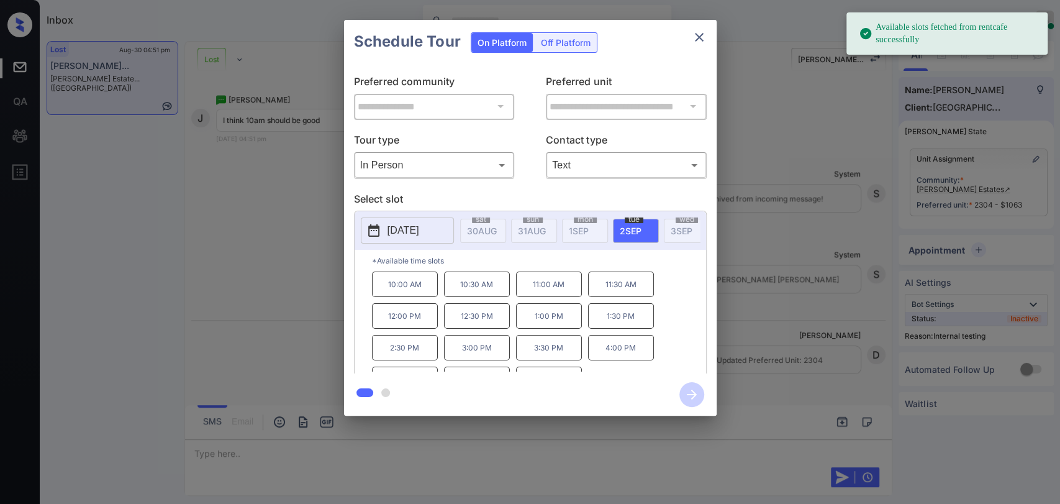
click at [409, 224] on p "[DATE]" at bounding box center [404, 230] width 32 height 15
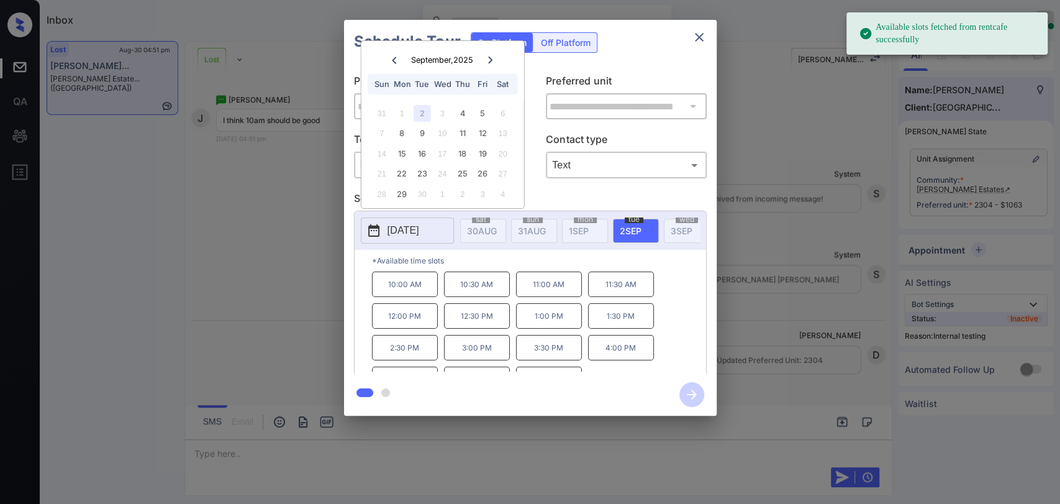
click at [403, 290] on p "10:00 AM" at bounding box center [405, 283] width 66 height 25
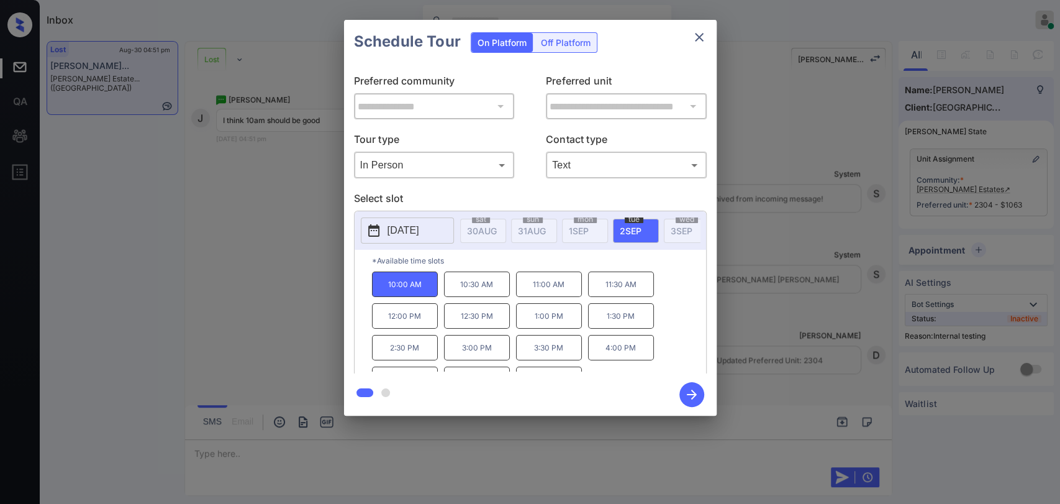
click at [690, 394] on icon "button" at bounding box center [692, 394] width 10 height 10
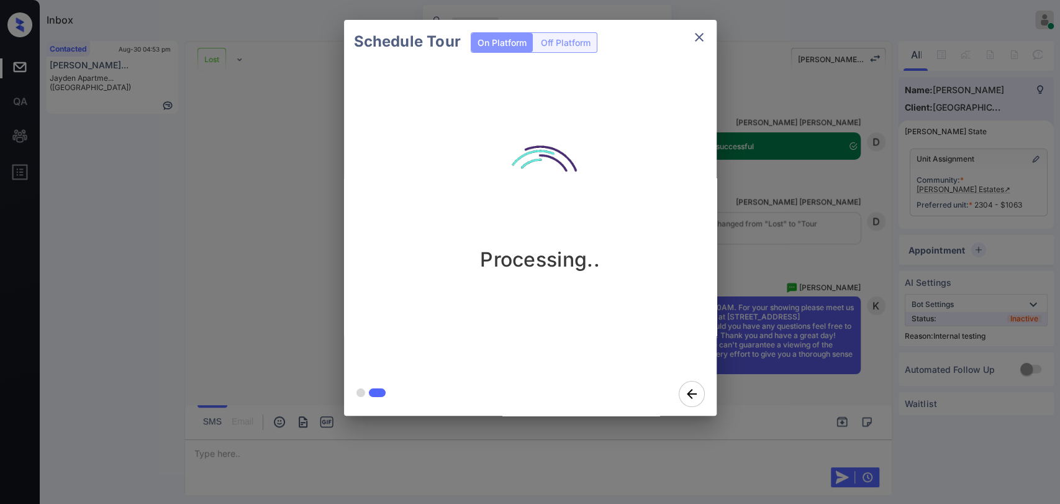
scroll to position [4267, 0]
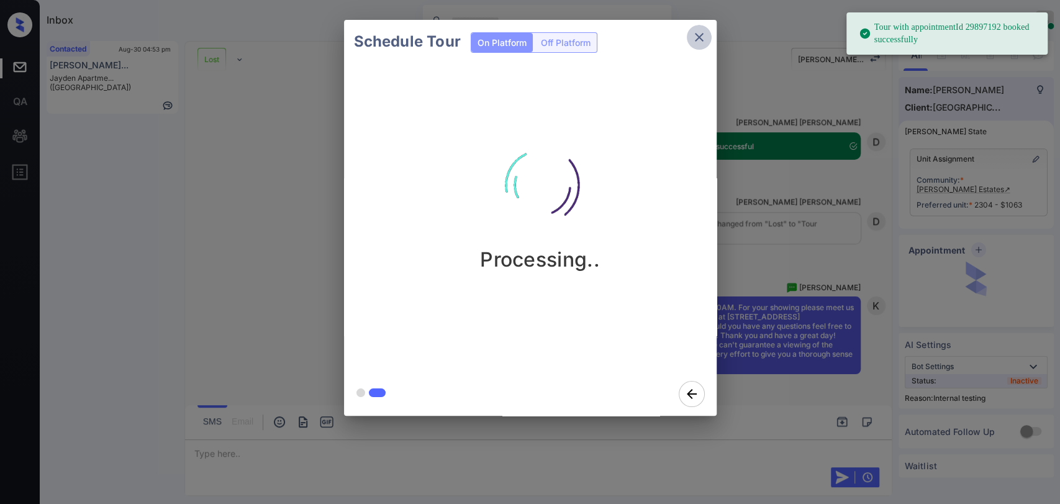
click at [699, 36] on icon "close" at bounding box center [699, 37] width 9 height 9
